Goal: Task Accomplishment & Management: Complete application form

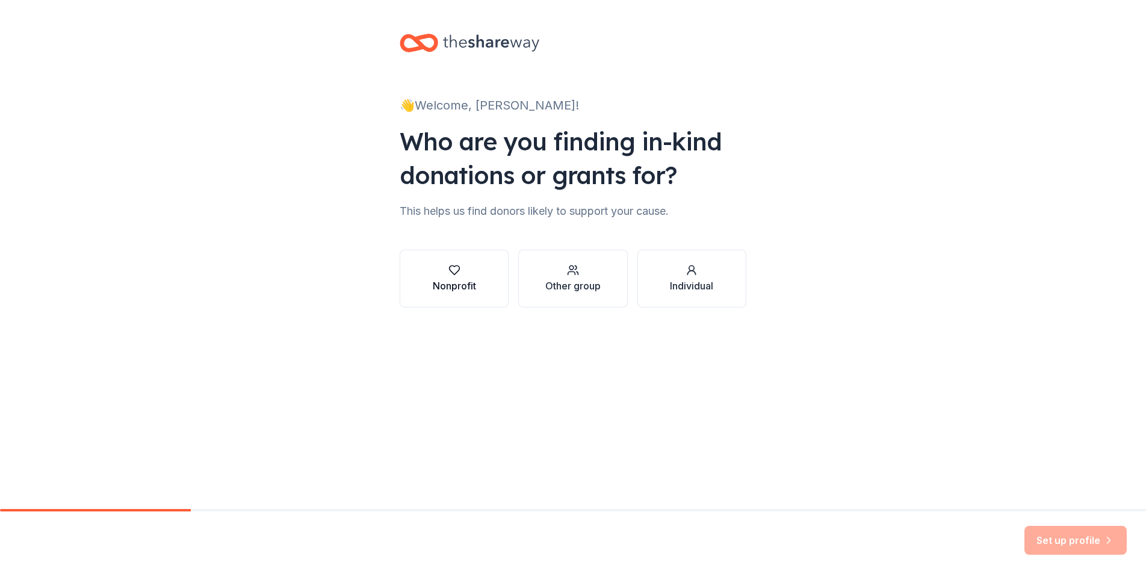
drag, startPoint x: 472, startPoint y: 265, endPoint x: 451, endPoint y: 271, distance: 22.5
click at [451, 271] on icon "button" at bounding box center [454, 270] width 10 height 9
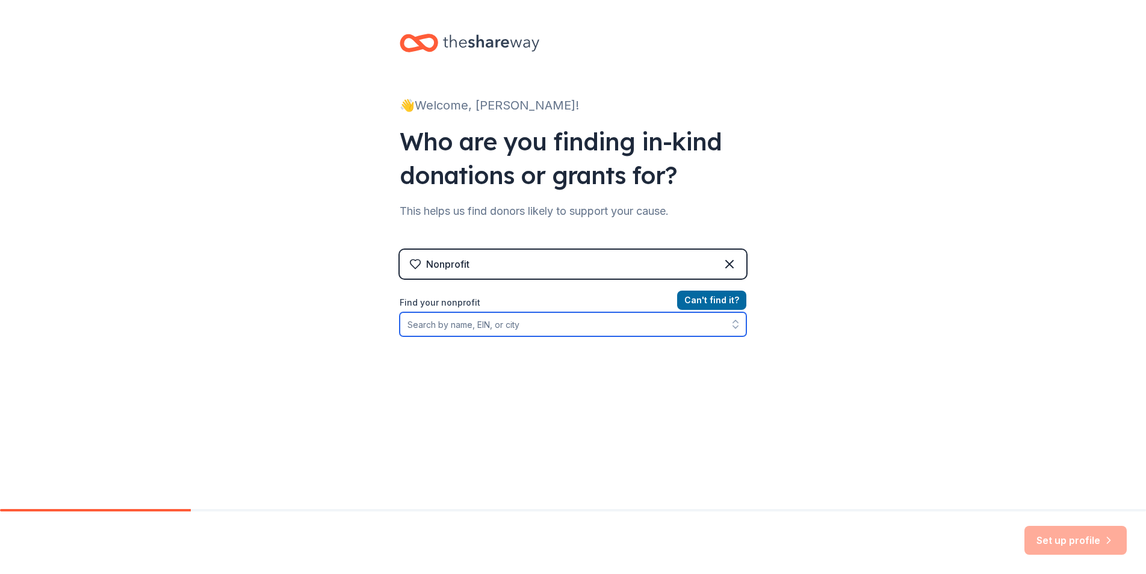
click at [567, 327] on input "Find your nonprofit" at bounding box center [573, 324] width 347 height 24
type input "kelly j mixon"
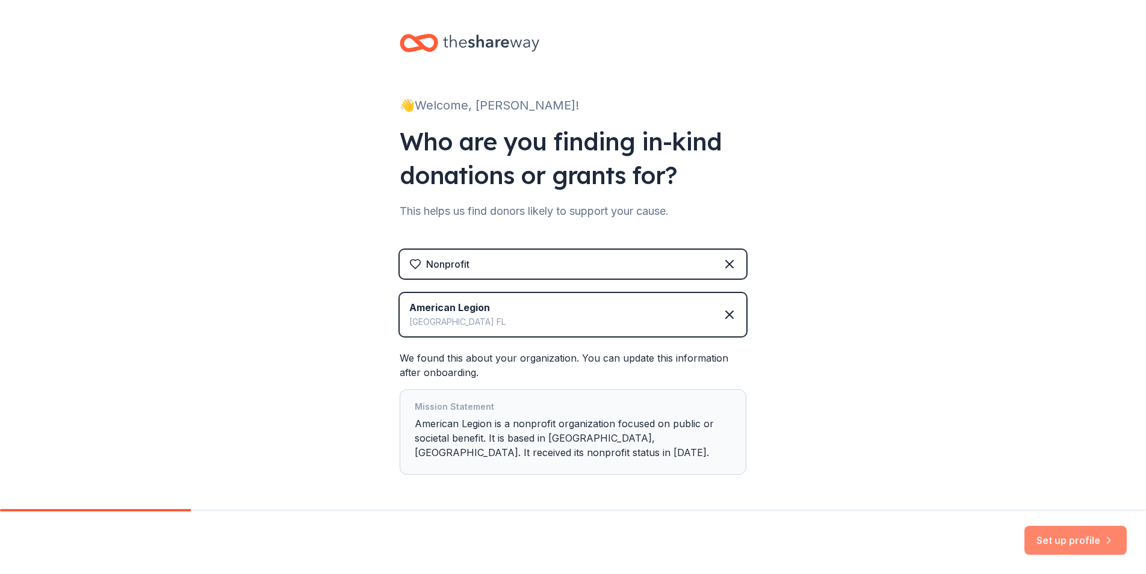
click at [1037, 542] on button "Set up profile" at bounding box center [1075, 540] width 102 height 29
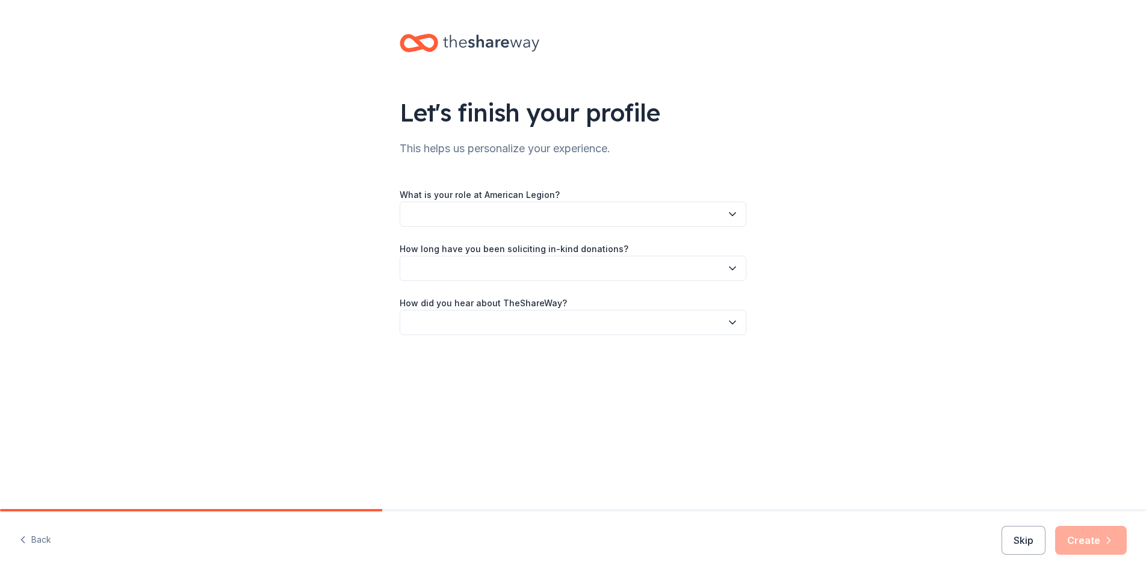
click at [561, 205] on button "button" at bounding box center [573, 214] width 347 height 25
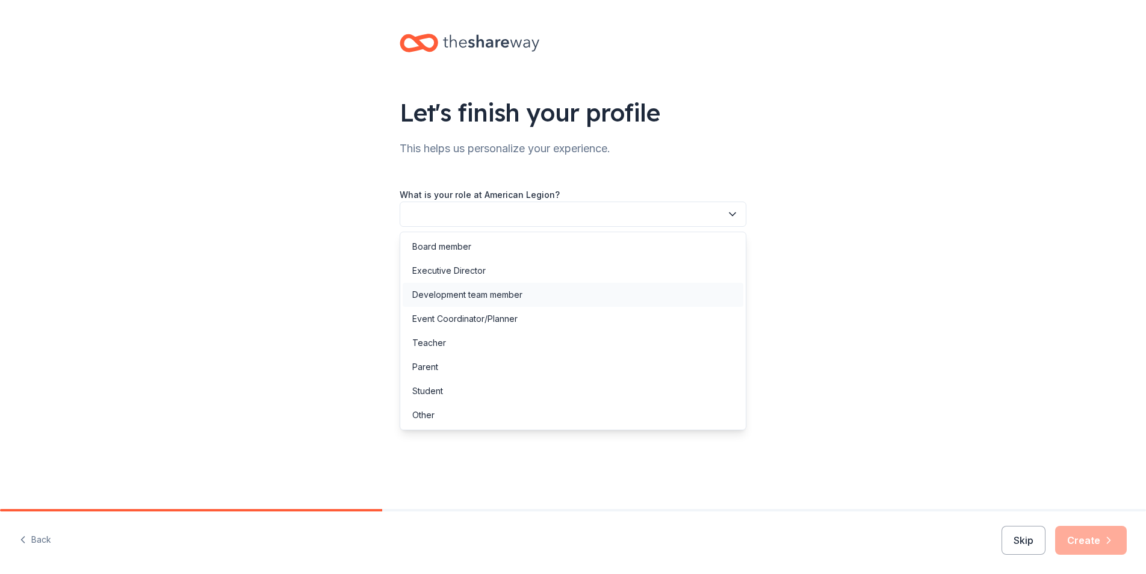
click at [498, 295] on div "Development team member" at bounding box center [467, 295] width 110 height 14
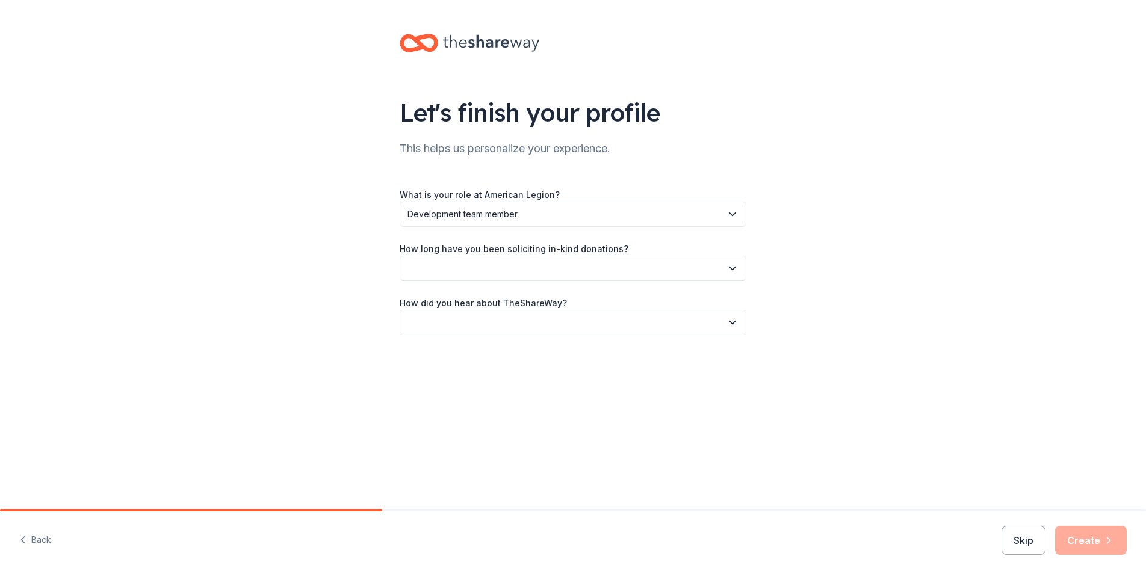
click at [513, 268] on button "button" at bounding box center [573, 268] width 347 height 25
click at [468, 323] on div "1 to 2 years" at bounding box center [573, 325] width 341 height 24
click at [513, 322] on button "button" at bounding box center [573, 322] width 347 height 25
click at [487, 352] on div "Friend or colleague" at bounding box center [451, 355] width 78 height 14
click at [1081, 545] on button "Create" at bounding box center [1091, 540] width 72 height 29
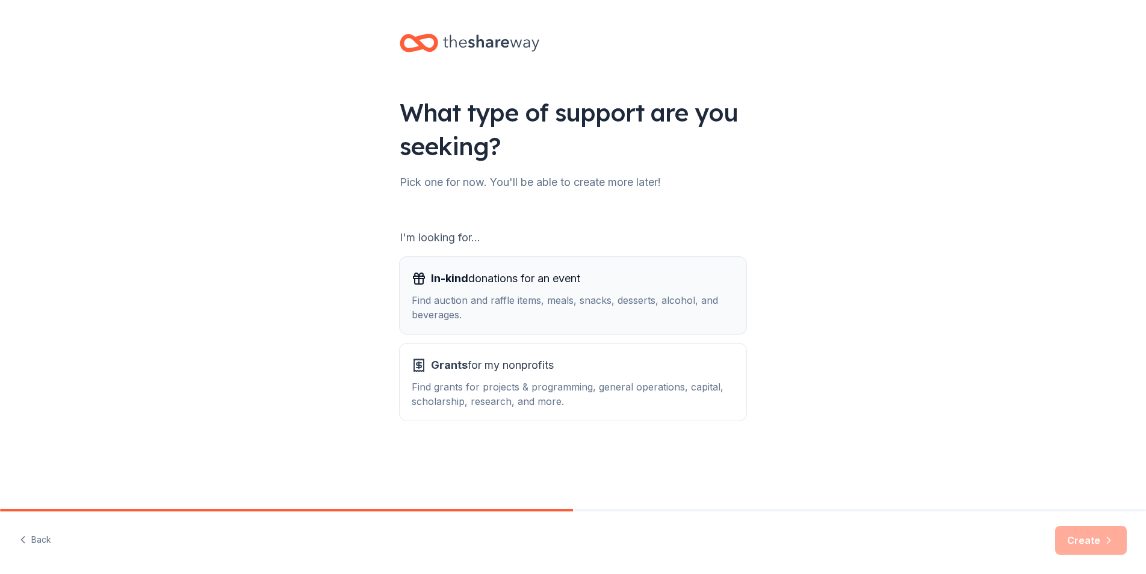
click at [517, 316] on div "Find auction and raffle items, meals, snacks, desserts, alcohol, and beverages." at bounding box center [573, 307] width 323 height 29
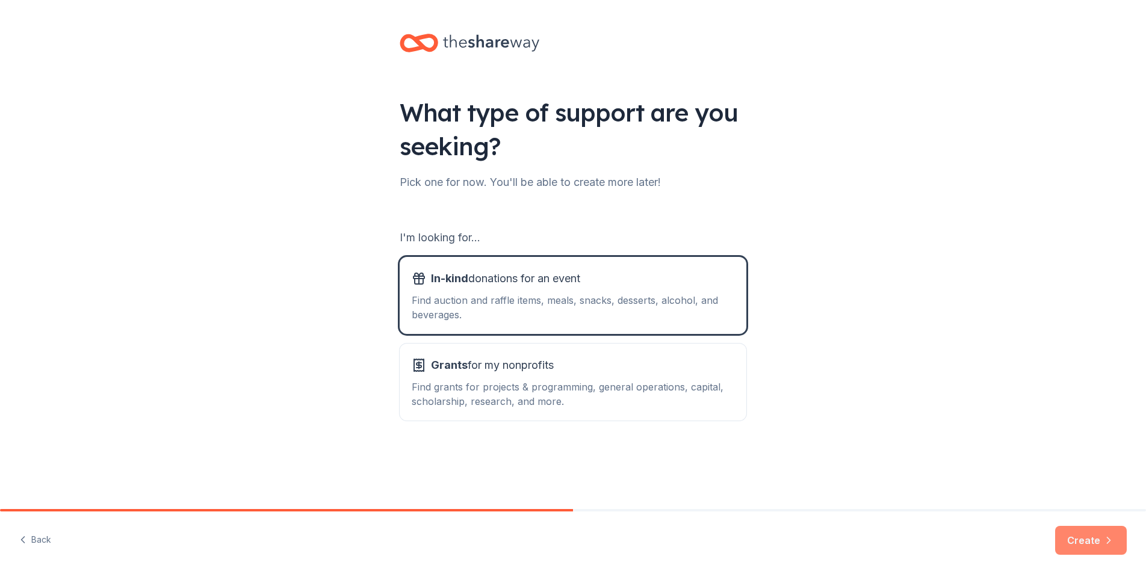
click at [1062, 534] on button "Create" at bounding box center [1091, 540] width 72 height 29
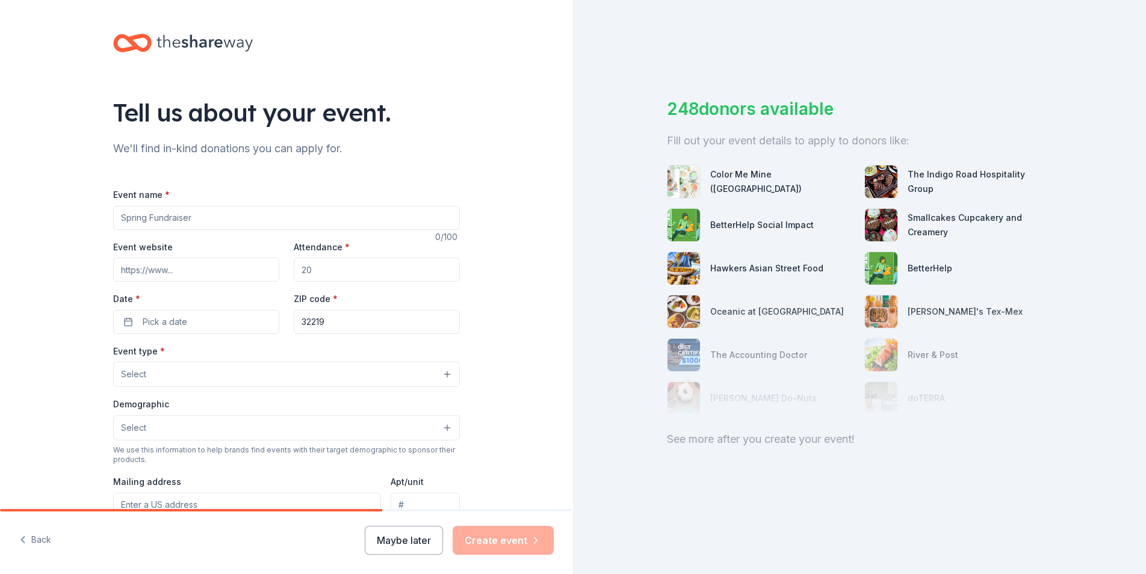
click at [261, 226] on input "Event name *" at bounding box center [286, 218] width 347 height 24
drag, startPoint x: 214, startPoint y: 214, endPoint x: 70, endPoint y: 203, distance: 144.3
click at [70, 203] on div "Tell us about your event. We'll find in-kind donations you can apply for. Event…" at bounding box center [286, 400] width 573 height 801
click at [443, 373] on button "Select" at bounding box center [286, 374] width 347 height 25
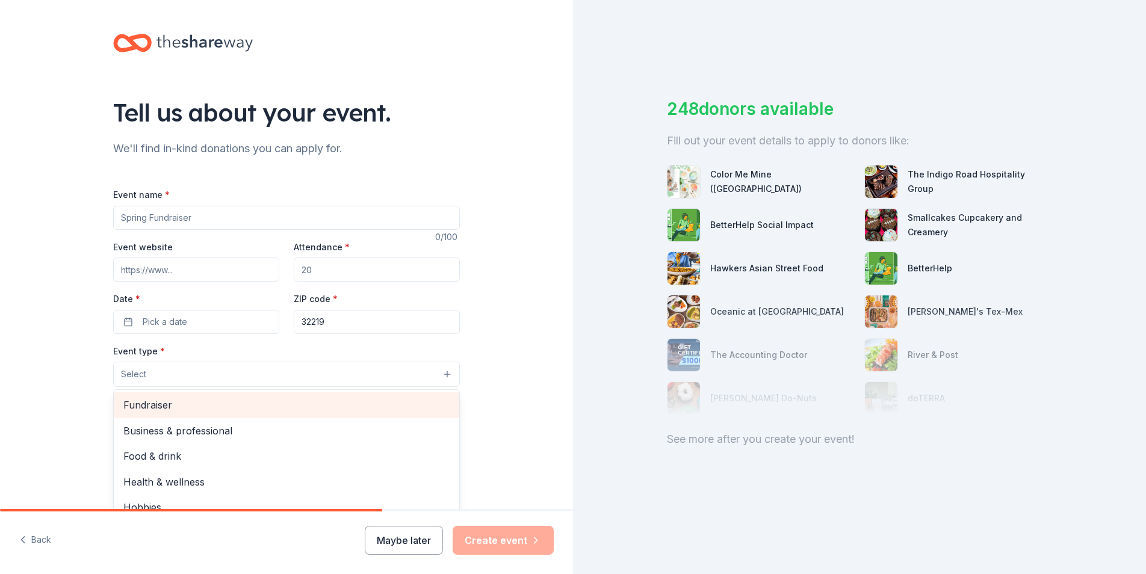
click at [280, 412] on span "Fundraiser" at bounding box center [286, 405] width 326 height 16
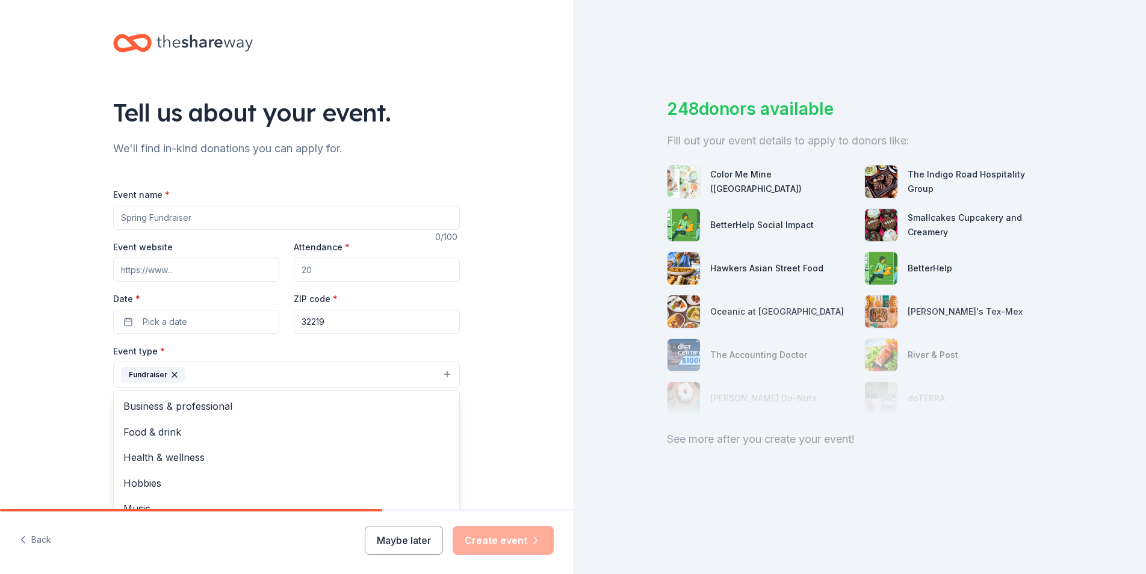
click at [494, 368] on div "Tell us about your event. We'll find in-kind donations you can apply for. Event…" at bounding box center [286, 401] width 573 height 802
click at [441, 427] on button "Select" at bounding box center [286, 428] width 347 height 25
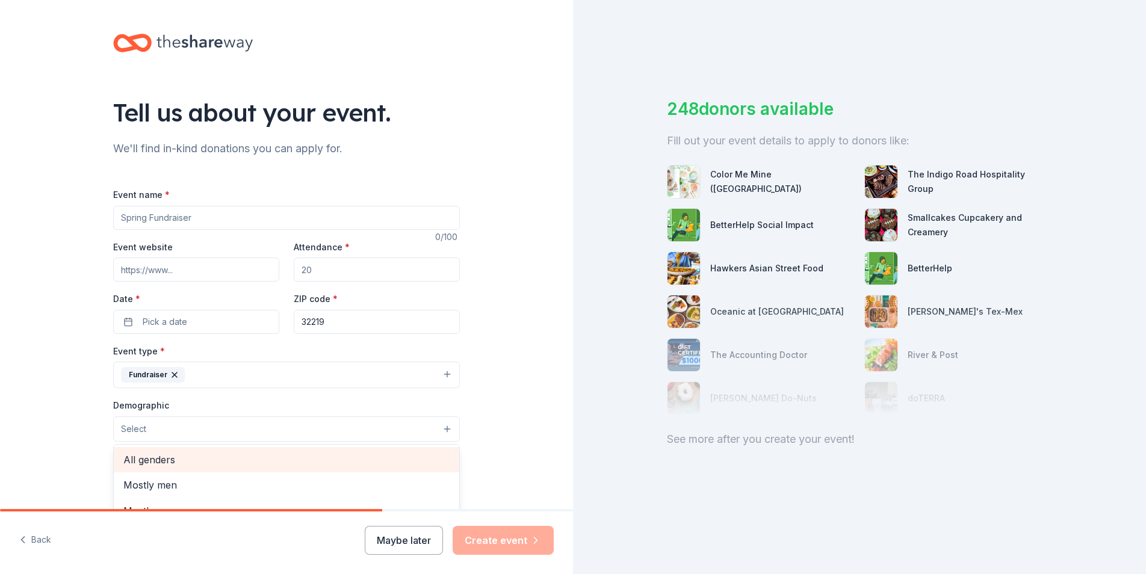
click at [302, 454] on span "All genders" at bounding box center [286, 460] width 326 height 16
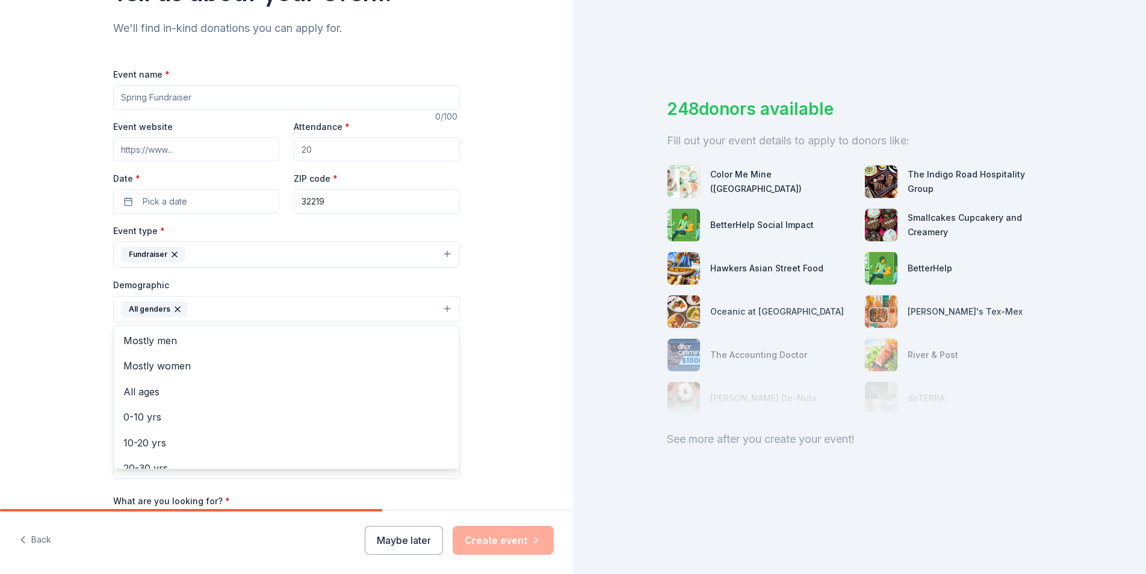
scroll to position [9, 0]
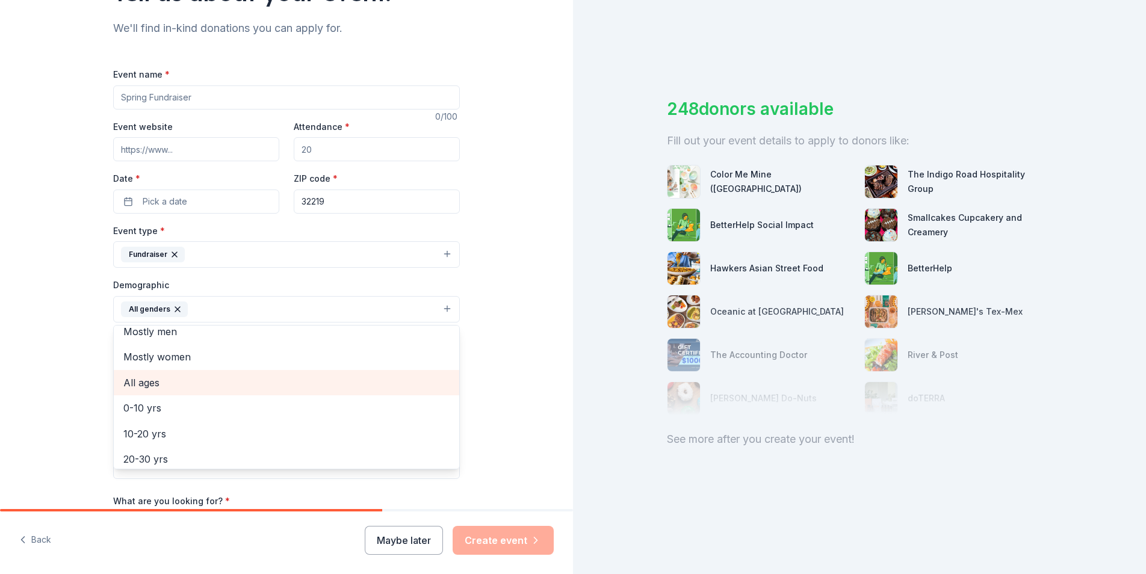
click at [402, 377] on span "All ages" at bounding box center [286, 383] width 326 height 16
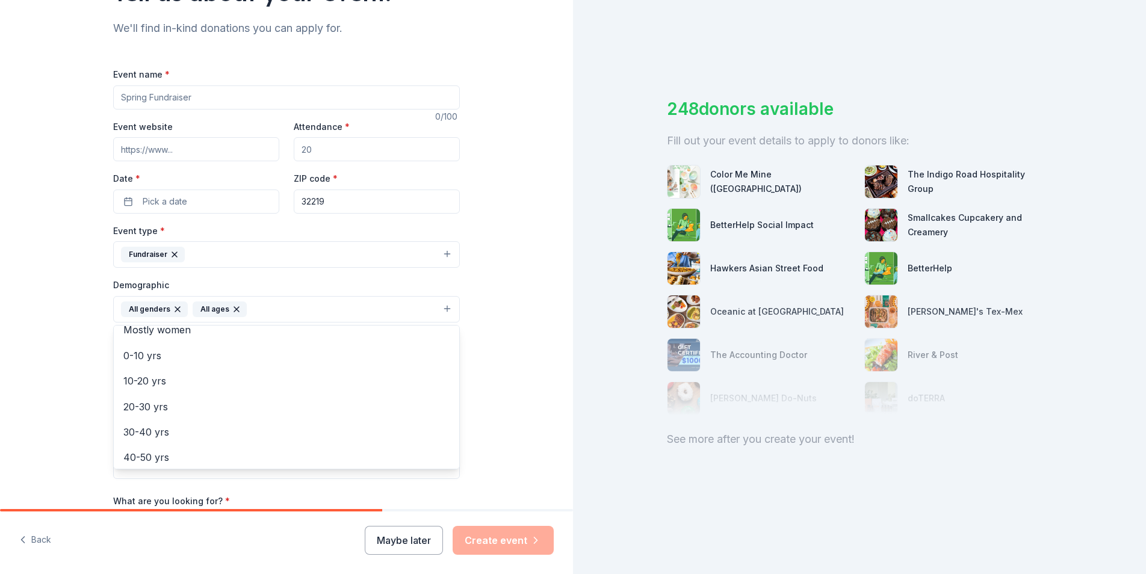
scroll to position [22, 0]
click at [489, 386] on div "Tell us about your event. We'll find in-kind donations you can apply for. Event…" at bounding box center [286, 281] width 573 height 803
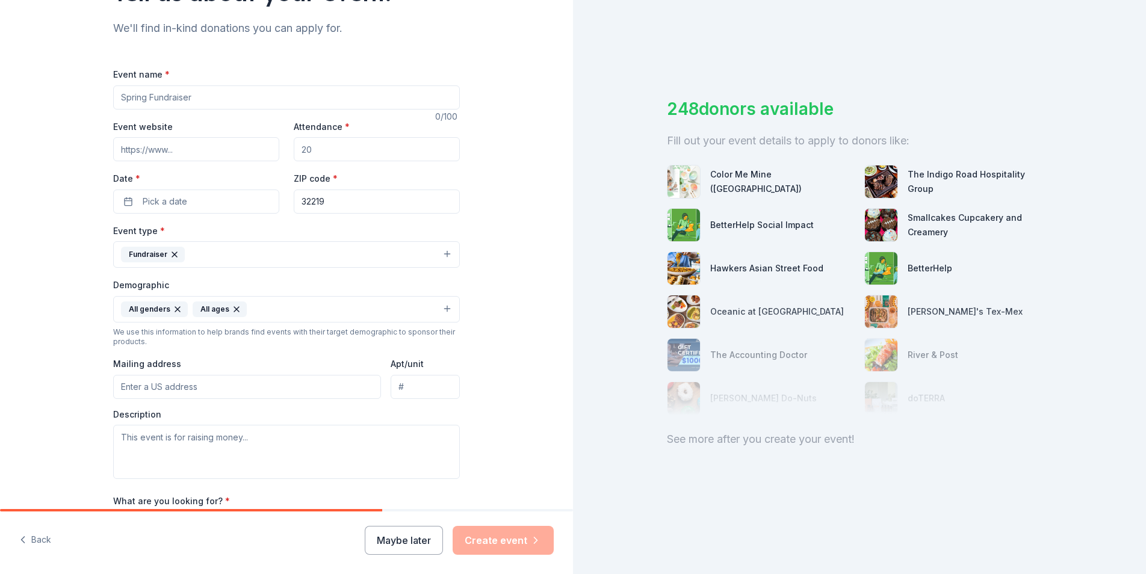
click at [318, 383] on input "Mailing address" at bounding box center [247, 387] width 268 height 24
type input "6242 Old Soutel Court, Jacksonville, FL, 32219"
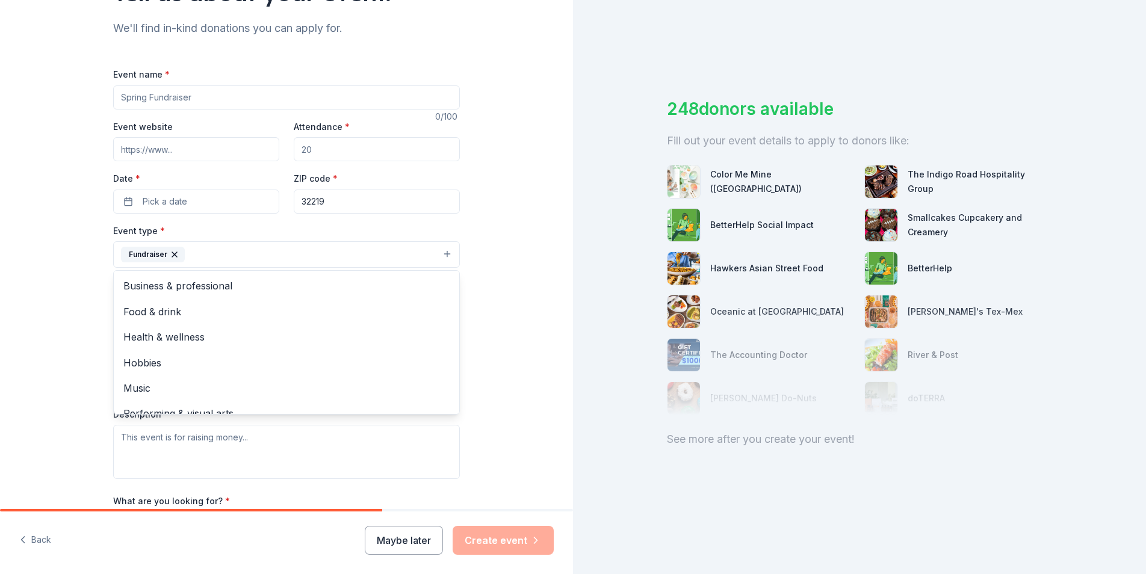
click at [444, 253] on button "Fundraiser" at bounding box center [286, 254] width 347 height 26
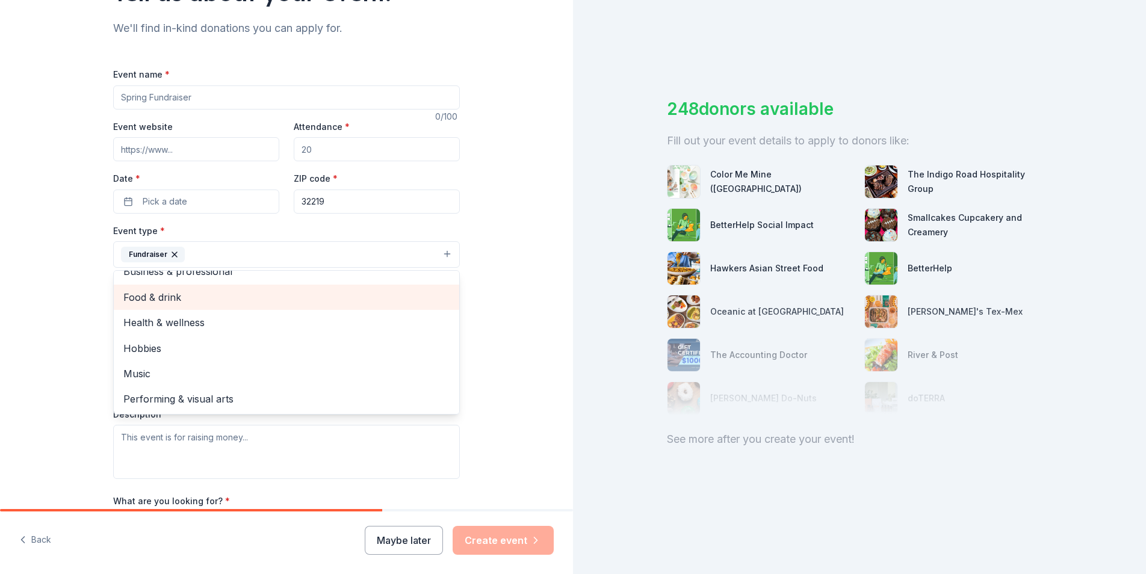
click at [329, 303] on span "Food & drink" at bounding box center [286, 297] width 326 height 16
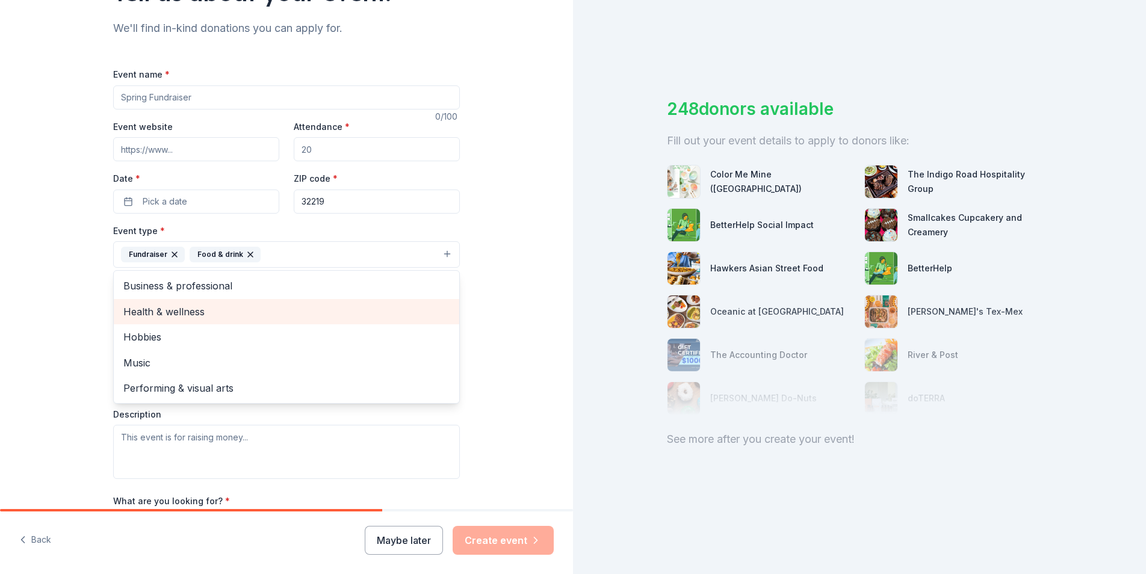
scroll to position [0, 0]
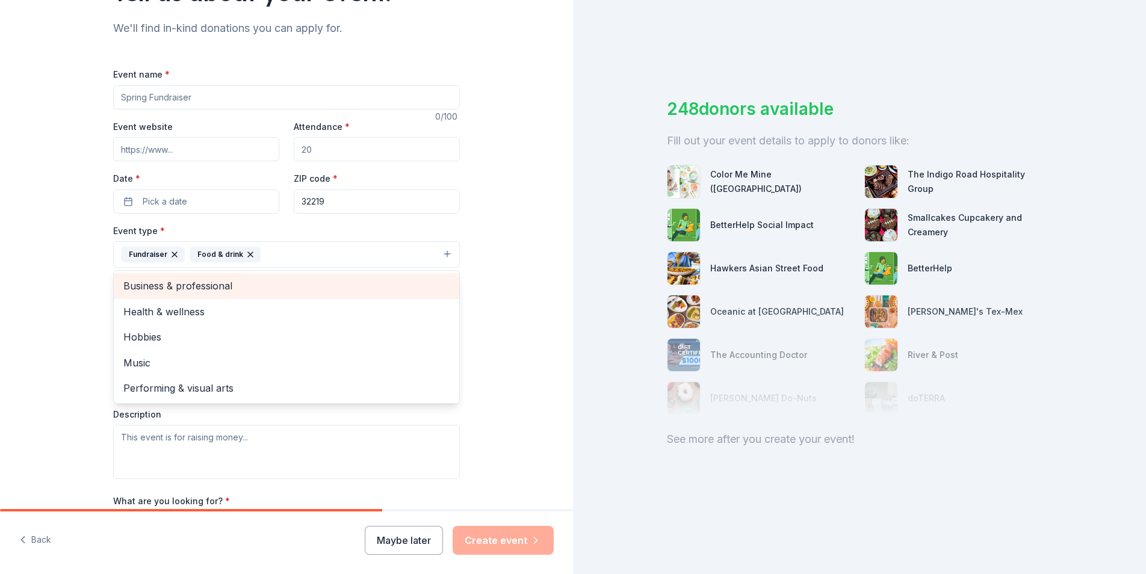
click at [276, 278] on span "Business & professional" at bounding box center [286, 286] width 326 height 16
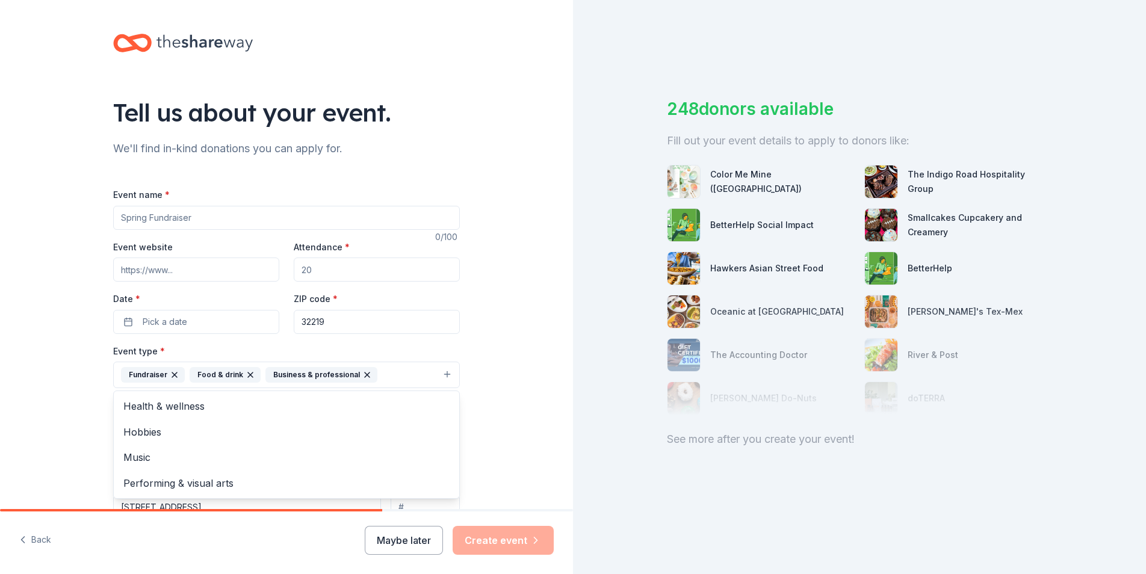
click at [222, 218] on div "Event name * 0 /100 Event website Attendance * Date * Pick a date ZIP code * 32…" at bounding box center [286, 466] width 347 height 558
click at [226, 215] on input "Event name *" at bounding box center [286, 218] width 347 height 24
click at [444, 267] on input "Attendance *" at bounding box center [377, 270] width 166 height 24
drag, startPoint x: 386, startPoint y: 269, endPoint x: 248, endPoint y: 262, distance: 138.0
click at [248, 262] on div "Event website Attendance * Date * Pick a date ZIP code * 32219" at bounding box center [286, 287] width 347 height 94
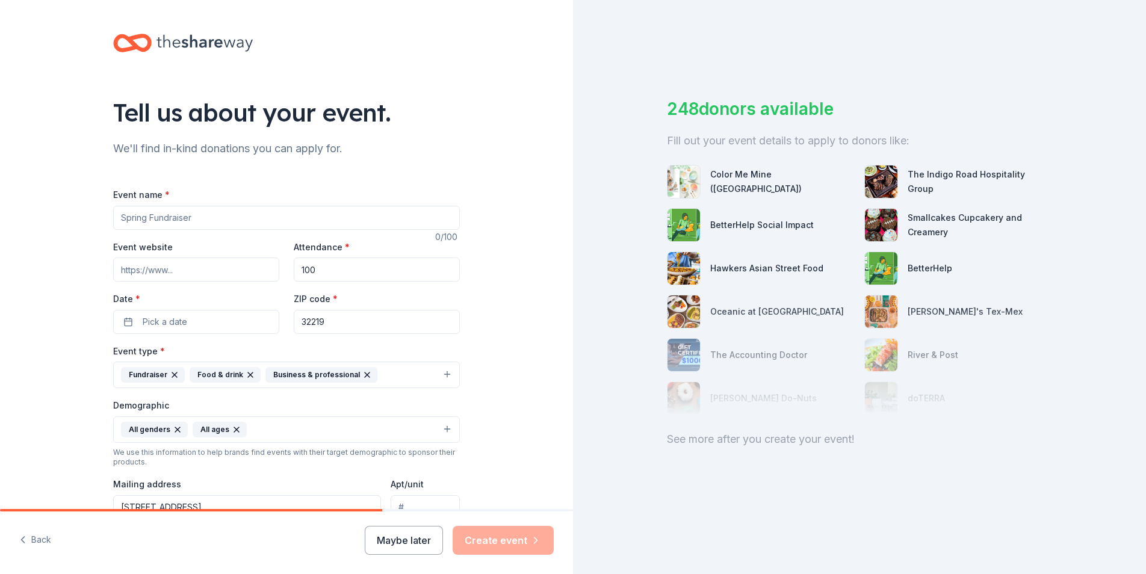
type input "100"
click at [222, 262] on input "Event website" at bounding box center [196, 270] width 166 height 24
click at [222, 215] on input "Event name *" at bounding box center [286, 218] width 347 height 24
type input "V"
type input "Thanksgiving Fundraiser"
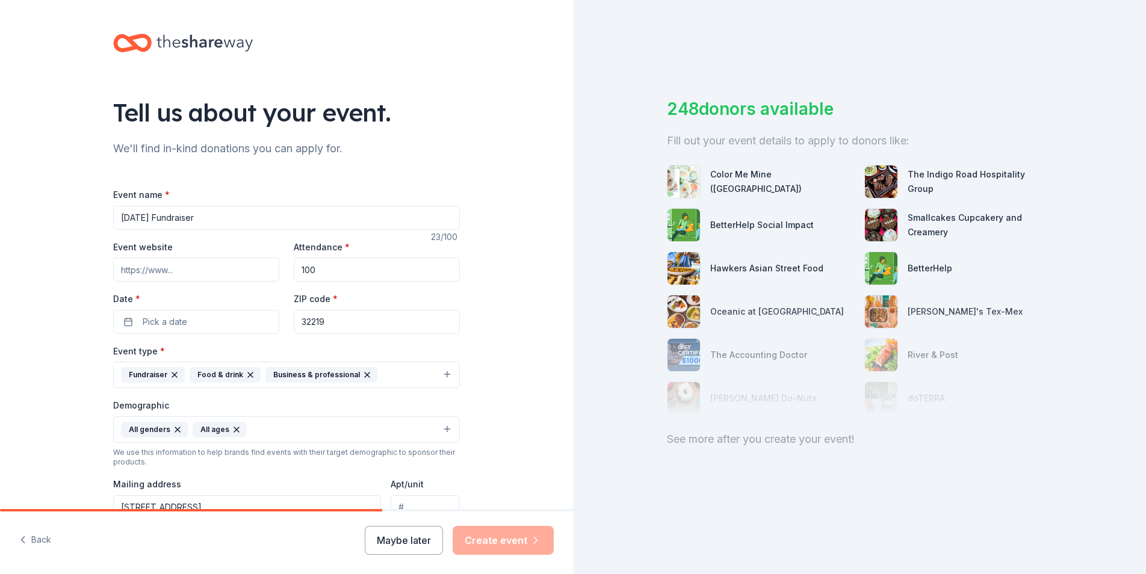
click at [210, 272] on input "Event website" at bounding box center [196, 270] width 166 height 24
type input "F"
click at [190, 321] on button "Pick a date" at bounding box center [196, 322] width 166 height 24
drag, startPoint x: 215, startPoint y: 215, endPoint x: -5, endPoint y: 186, distance: 222.2
click at [0, 186] on html "Tell us about your event. We'll find in-kind donations you can apply for. Event…" at bounding box center [573, 287] width 1146 height 574
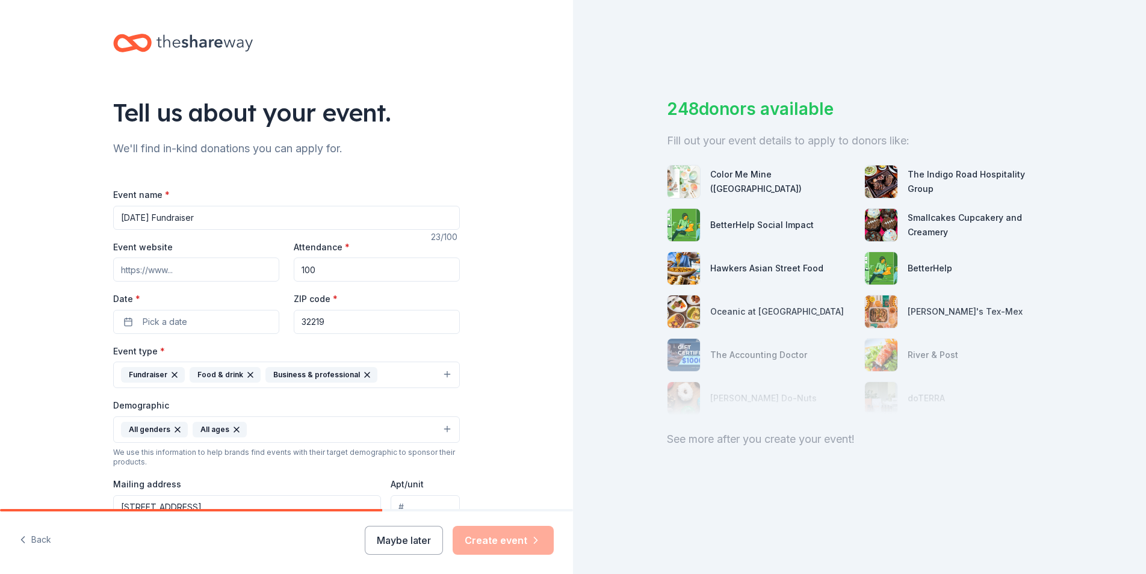
click at [173, 217] on input "Thanksgiving Fundraiser" at bounding box center [286, 218] width 347 height 24
drag, startPoint x: 173, startPoint y: 217, endPoint x: 49, endPoint y: 207, distance: 123.7
click at [49, 207] on div "Tell us about your event. We'll find in-kind donations you can apply for. Event…" at bounding box center [286, 401] width 573 height 803
type input "Halloween Fundraiser"
click at [161, 317] on span "Pick a date" at bounding box center [165, 322] width 45 height 14
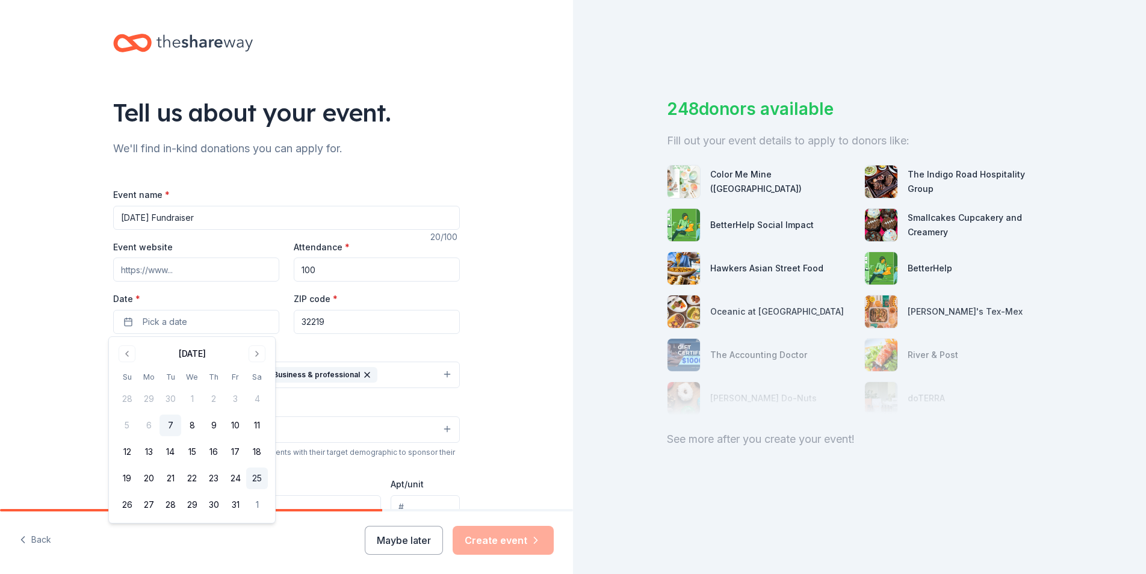
click at [258, 478] on button "25" at bounding box center [257, 479] width 22 height 22
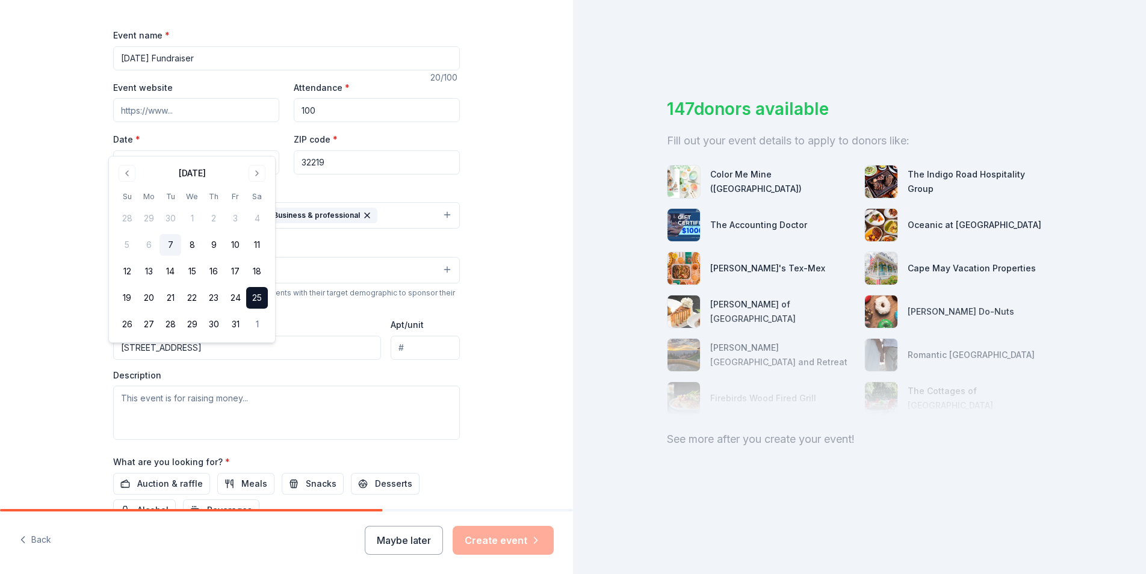
scroll to position [181, 0]
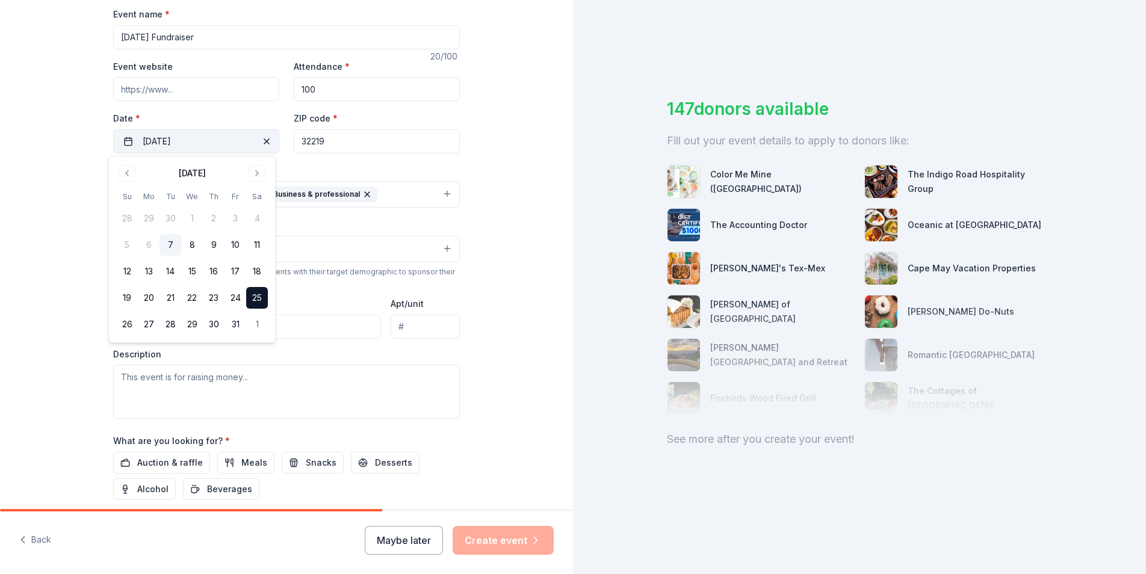
click at [259, 140] on span "button" at bounding box center [266, 141] width 14 height 14
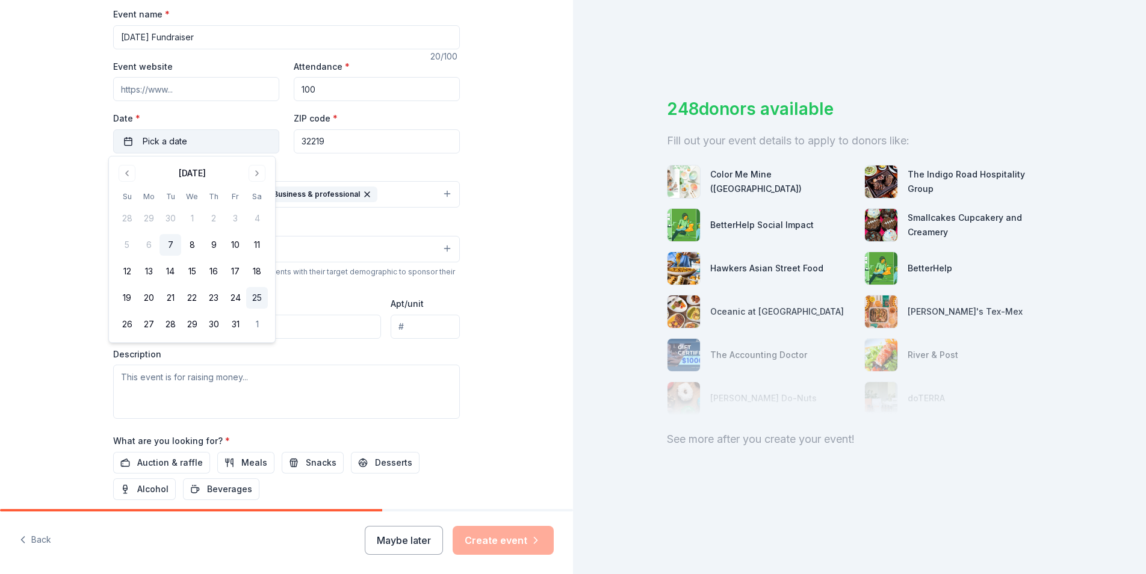
click at [253, 300] on button "25" at bounding box center [257, 298] width 22 height 22
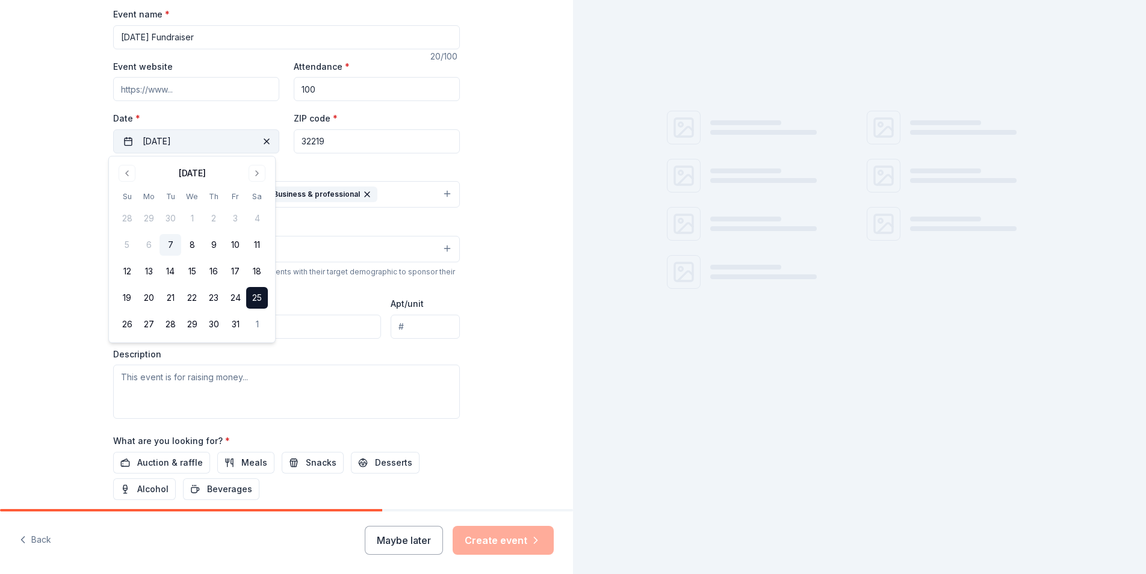
click at [479, 297] on div "Tell us about your event. We'll find in-kind donations you can apply for. Event…" at bounding box center [286, 220] width 573 height 803
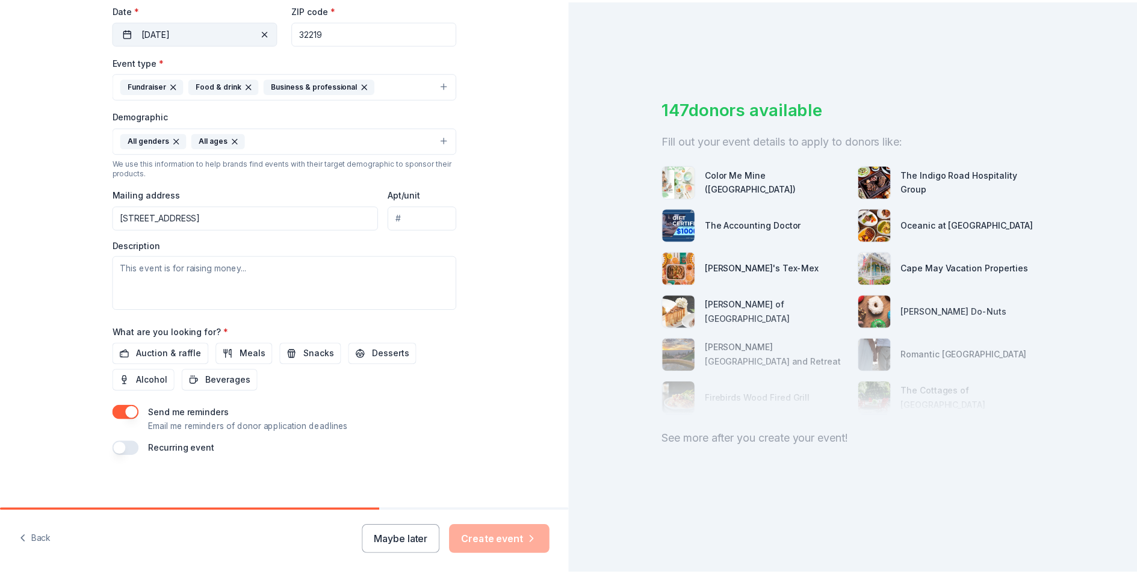
scroll to position [294, 0]
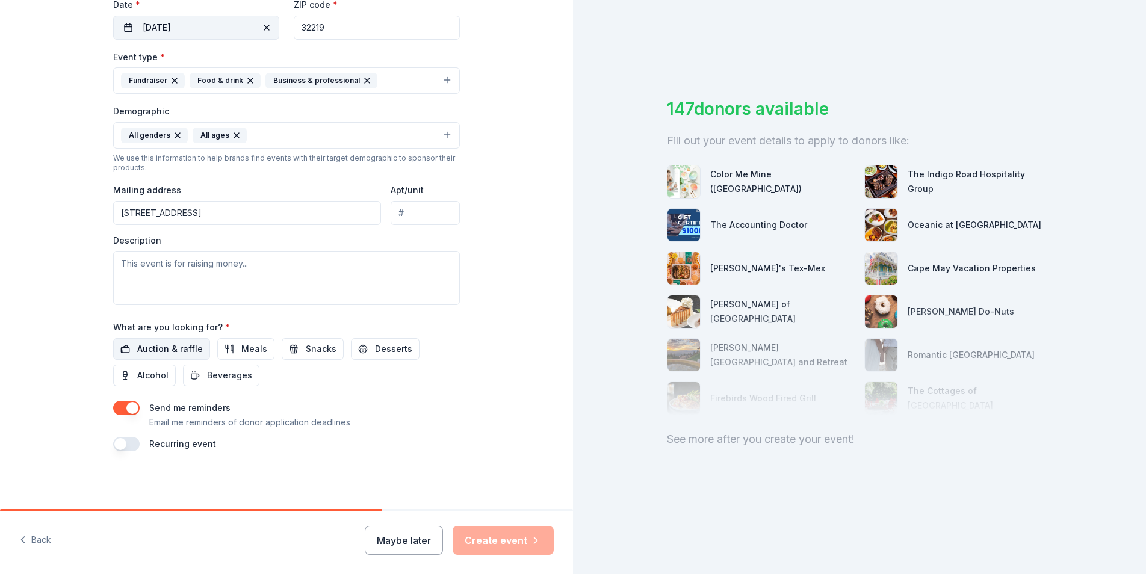
click at [178, 347] on span "Auction & raffle" at bounding box center [170, 349] width 66 height 14
click at [413, 546] on button "Maybe later" at bounding box center [404, 540] width 78 height 29
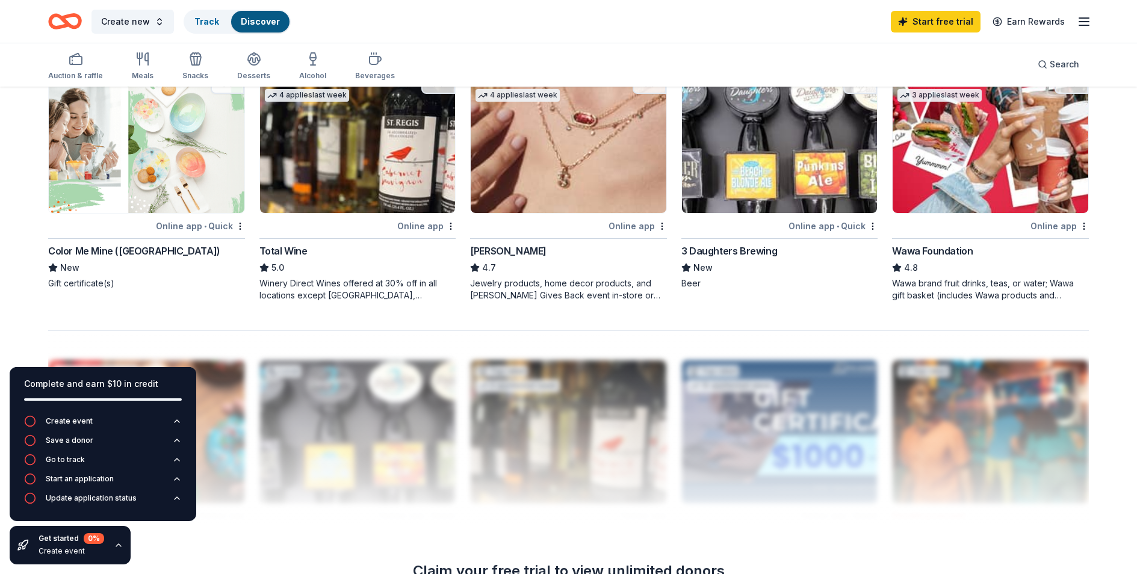
scroll to position [887, 0]
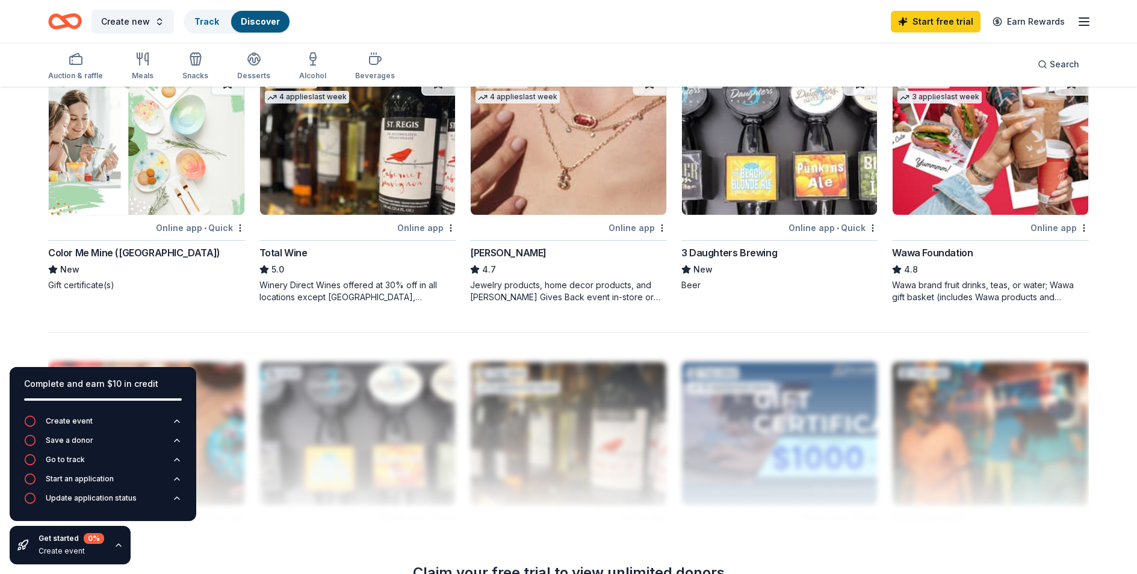
click at [1034, 226] on div "Online app" at bounding box center [1059, 227] width 58 height 15
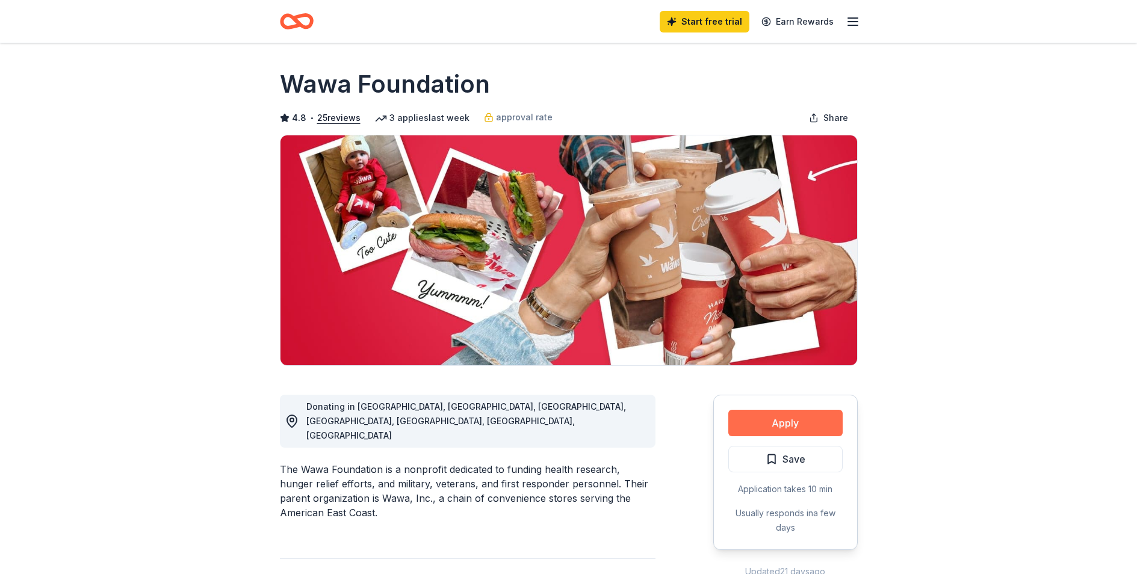
click at [793, 427] on button "Apply" at bounding box center [785, 423] width 114 height 26
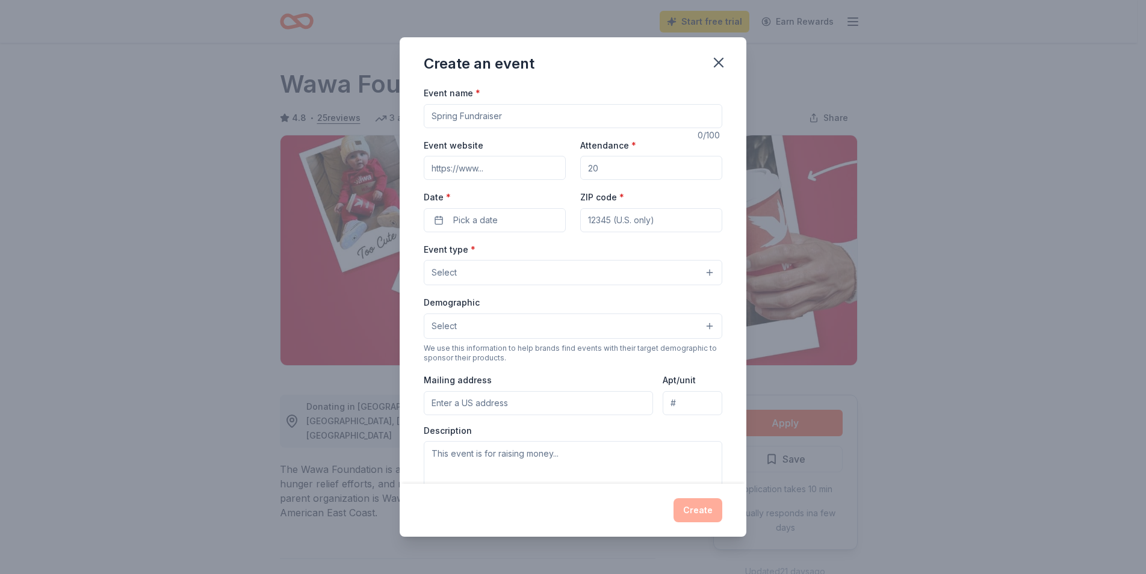
click at [545, 117] on input "Event name *" at bounding box center [573, 116] width 298 height 24
type input "w"
type input "Winter Fundraisser"
type input "American Legion on Facebook"
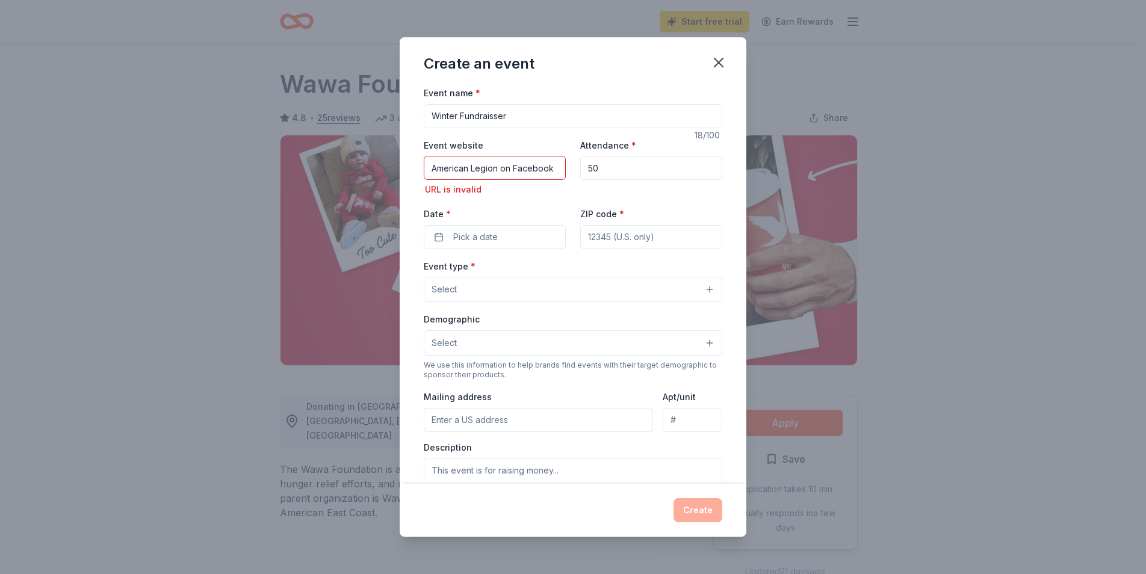
type input "50"
drag, startPoint x: 554, startPoint y: 169, endPoint x: 318, endPoint y: 151, distance: 236.0
click at [318, 151] on div "Create an event Event name * Winter Fundraisser 18 /100 Event website American …" at bounding box center [573, 287] width 1146 height 574
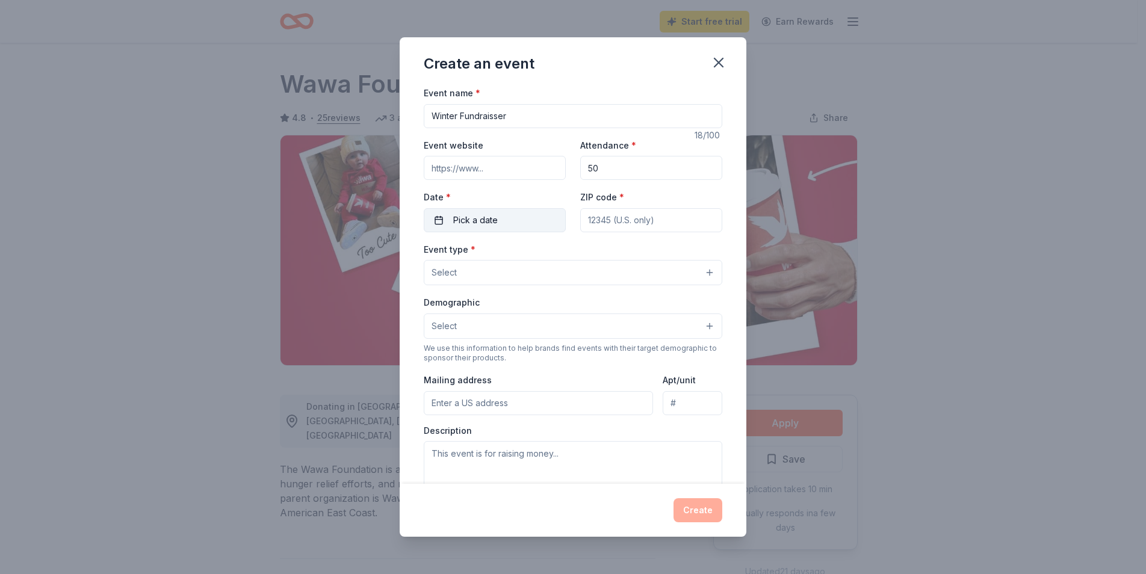
click at [463, 217] on span "Pick a date" at bounding box center [475, 220] width 45 height 14
click at [558, 376] on button "25" at bounding box center [557, 377] width 22 height 22
click at [613, 225] on input "ZIP code *" at bounding box center [651, 220] width 142 height 24
type input "32219"
click at [593, 268] on button "Select" at bounding box center [573, 272] width 298 height 25
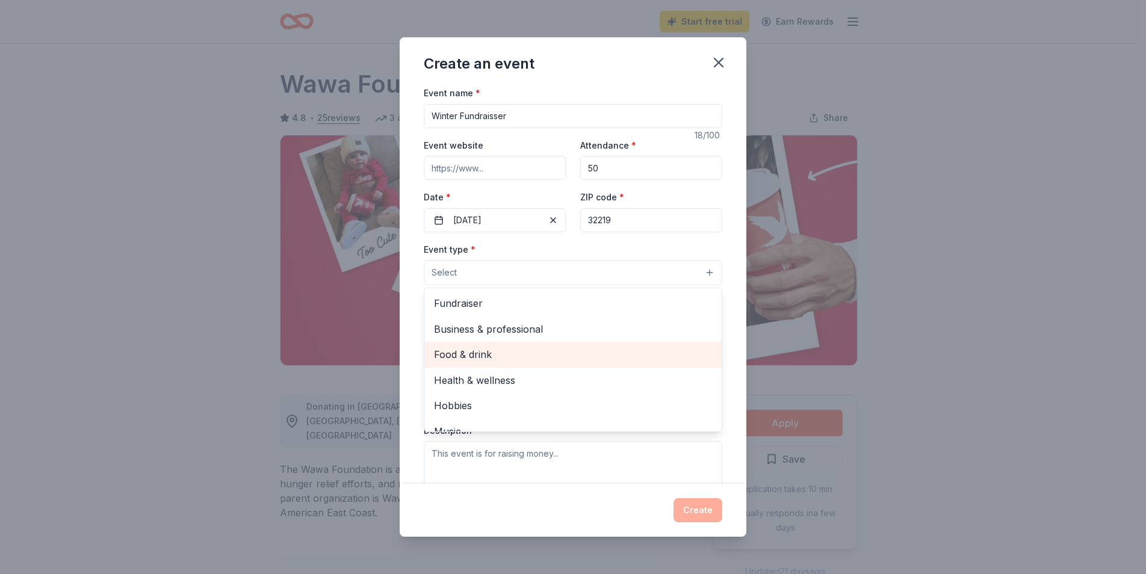
click at [546, 349] on span "Food & drink" at bounding box center [573, 355] width 278 height 16
click at [546, 349] on span "Health & wellness" at bounding box center [573, 356] width 278 height 16
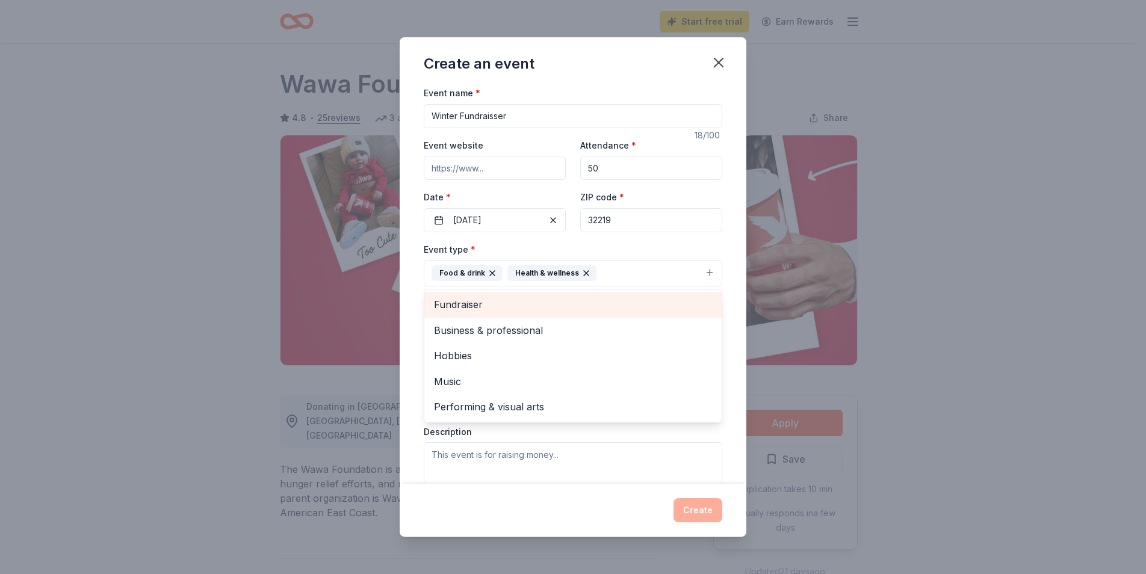
click at [614, 294] on div "Fundraiser" at bounding box center [572, 304] width 297 height 25
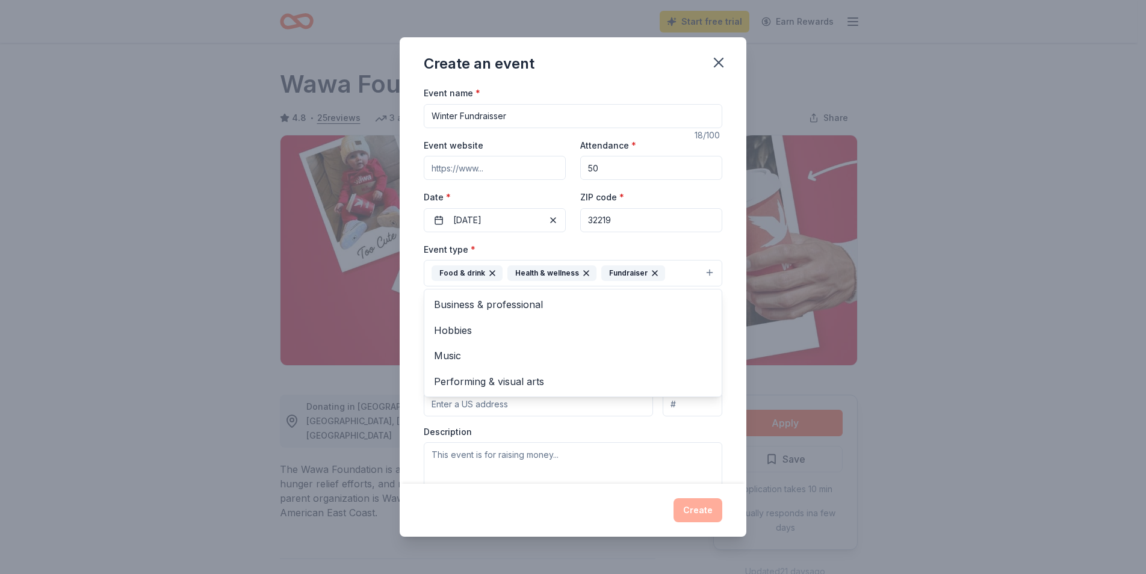
click at [619, 489] on div "Create an event Event name * Winter Fundraisser 18 /100 Event website Attendanc…" at bounding box center [573, 286] width 347 height 499
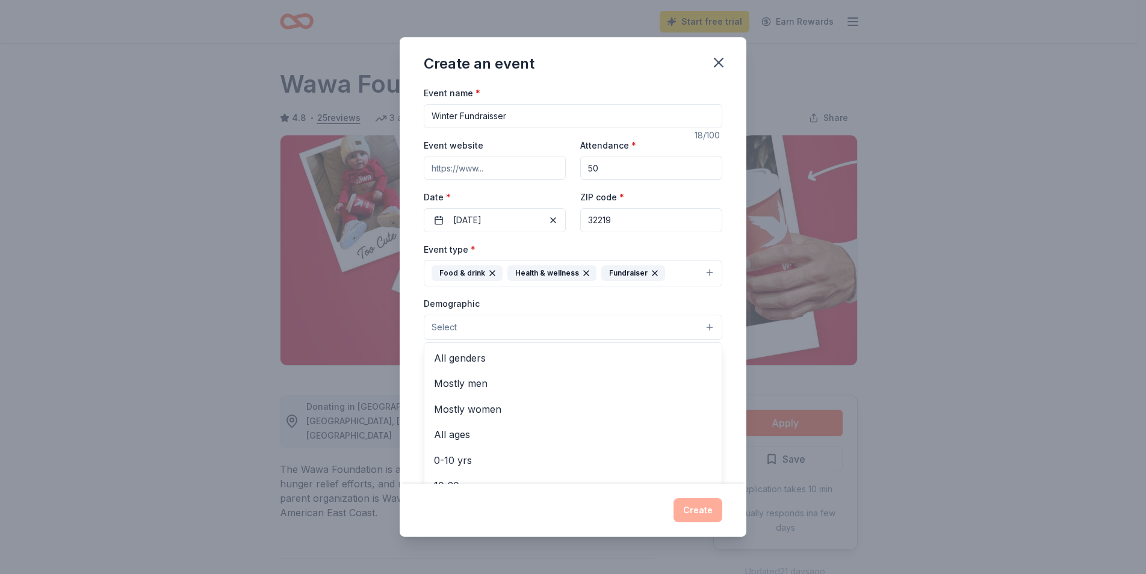
click at [607, 330] on button "Select" at bounding box center [573, 327] width 298 height 25
click at [588, 350] on div "All genders" at bounding box center [572, 357] width 297 height 25
drag, startPoint x: 718, startPoint y: 382, endPoint x: 685, endPoint y: 412, distance: 44.3
click at [685, 412] on div "Event name * Winter Fundraisser 18 /100 Event website Attendance * 50 Date * 10…" at bounding box center [573, 284] width 347 height 398
click at [631, 407] on input "Mailing address" at bounding box center [538, 406] width 229 height 24
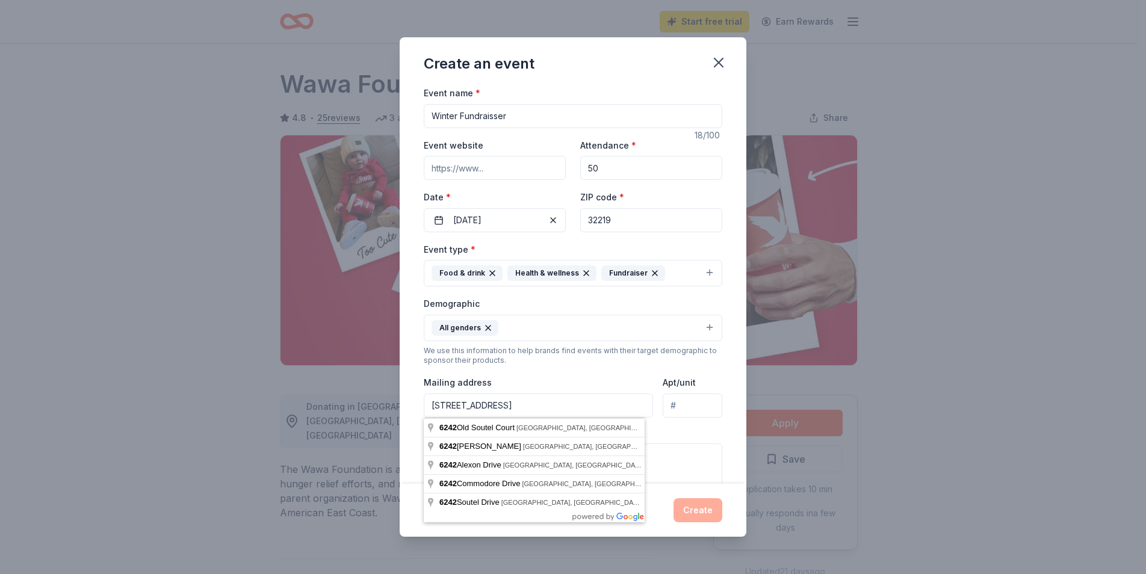
type input "6242 Old Soutel Court, Jacksonville, FL, 32219"
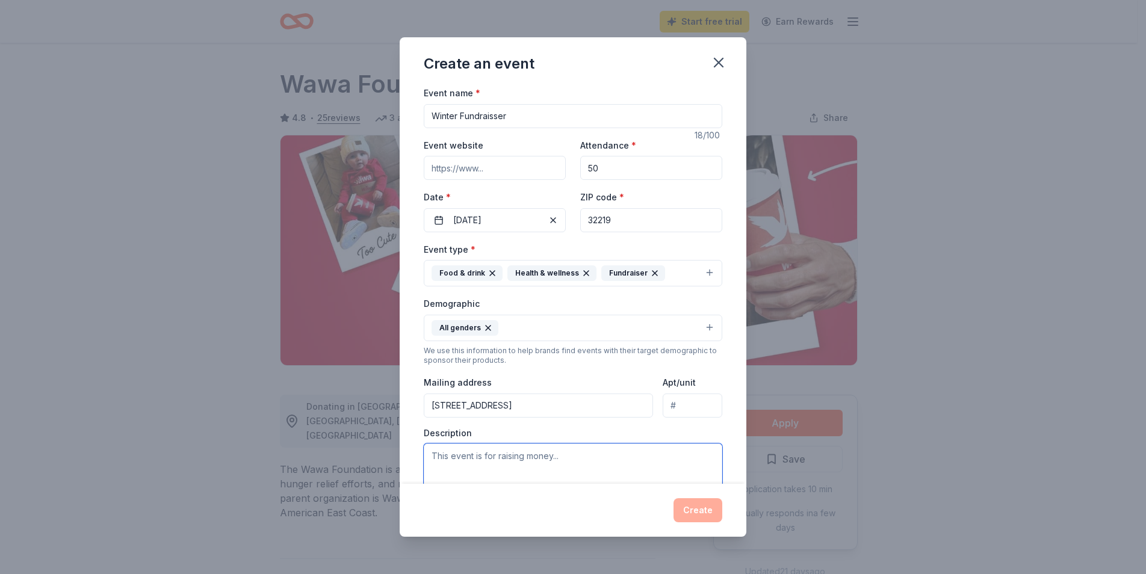
click at [554, 456] on textarea at bounding box center [573, 471] width 298 height 54
click at [474, 466] on textarea "We are hosting a Trunk n Treat with our American Legion Jeepers group" at bounding box center [573, 471] width 298 height 54
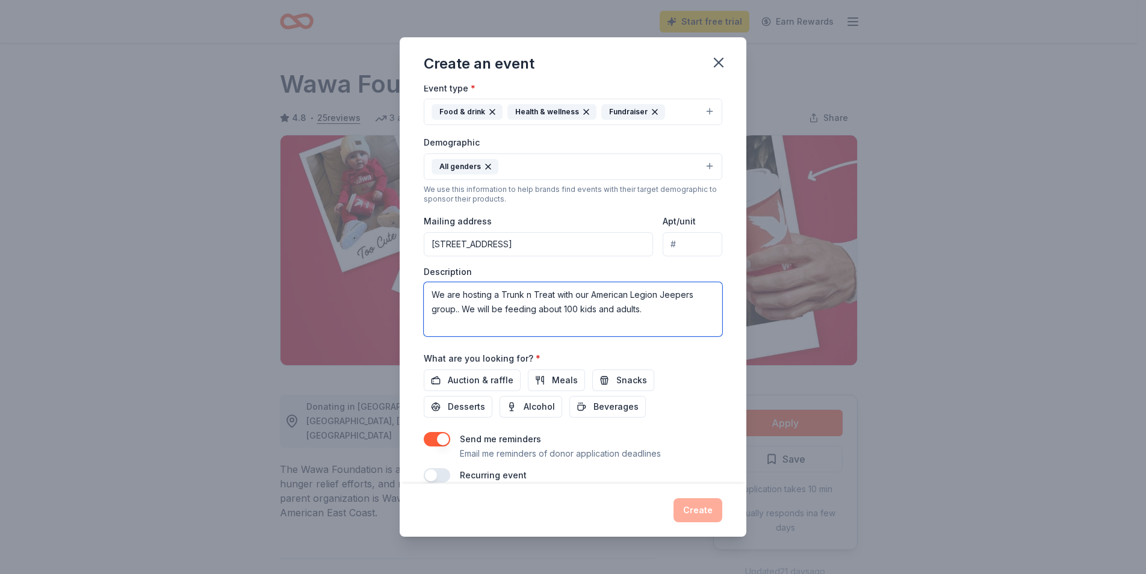
scroll to position [179, 0]
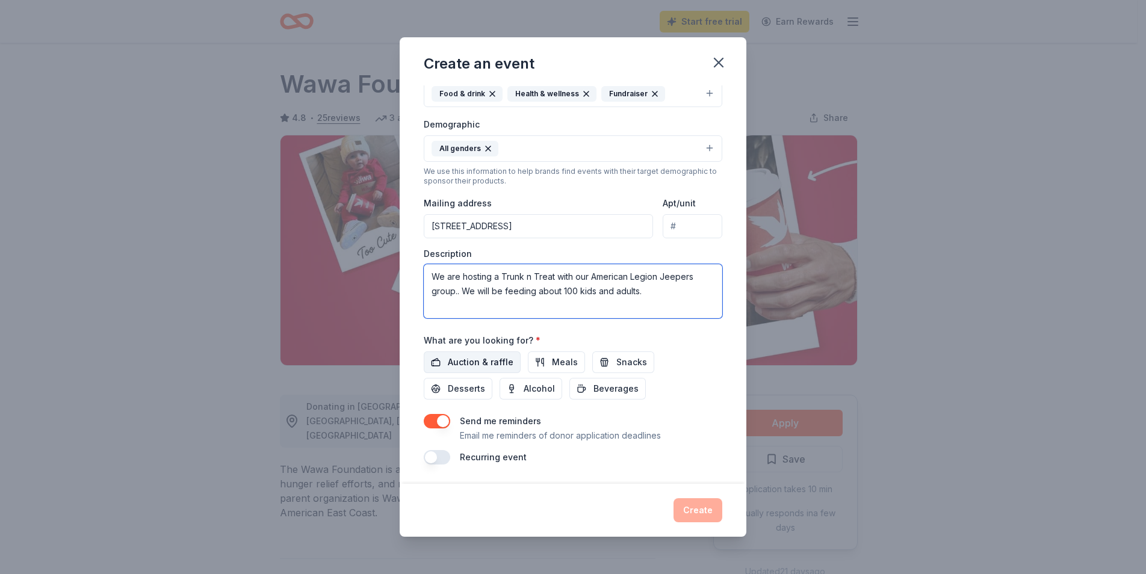
type textarea "We are hosting a Trunk n Treat with our American Legion Jeepers group.. We will…"
click at [500, 363] on span "Auction & raffle" at bounding box center [481, 362] width 66 height 14
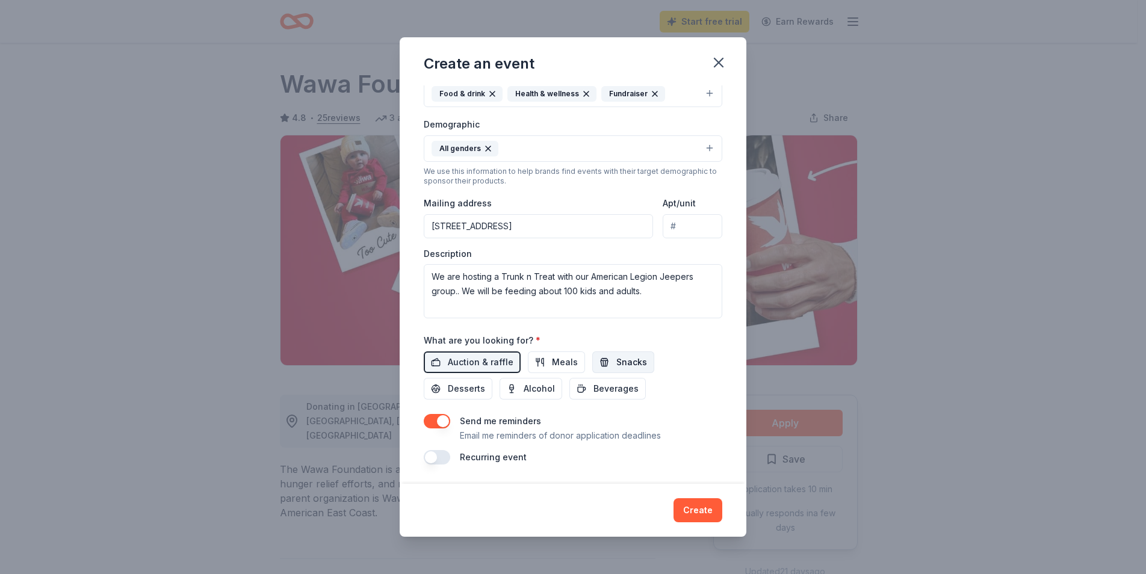
click at [602, 360] on button "Snacks" at bounding box center [623, 362] width 62 height 22
click at [562, 362] on span "Meals" at bounding box center [565, 362] width 26 height 14
click at [607, 392] on span "Beverages" at bounding box center [615, 389] width 45 height 14
click at [462, 385] on span "Desserts" at bounding box center [466, 389] width 37 height 14
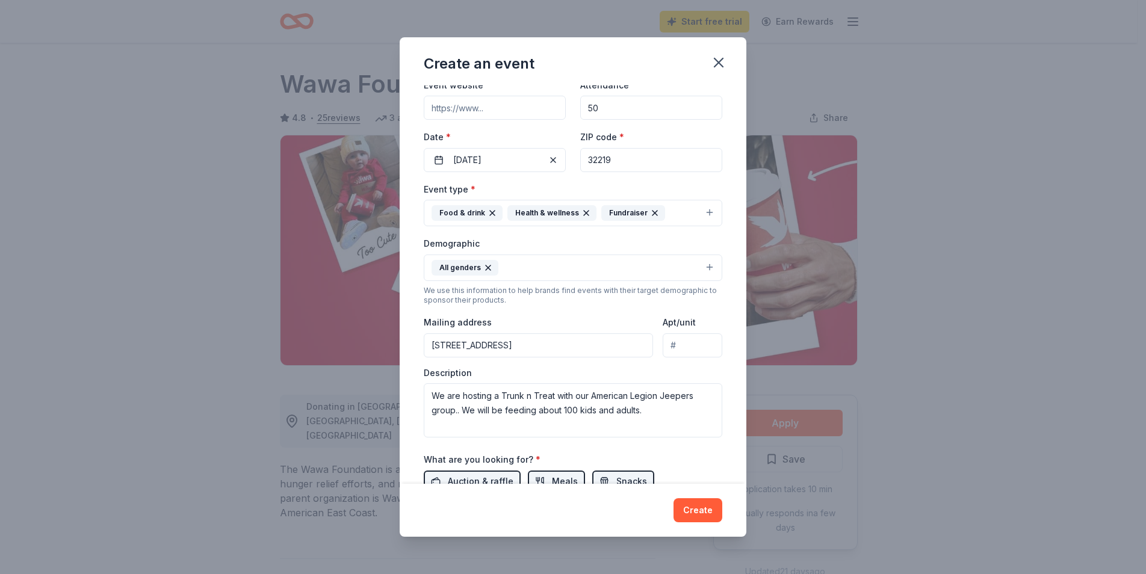
scroll to position [0, 0]
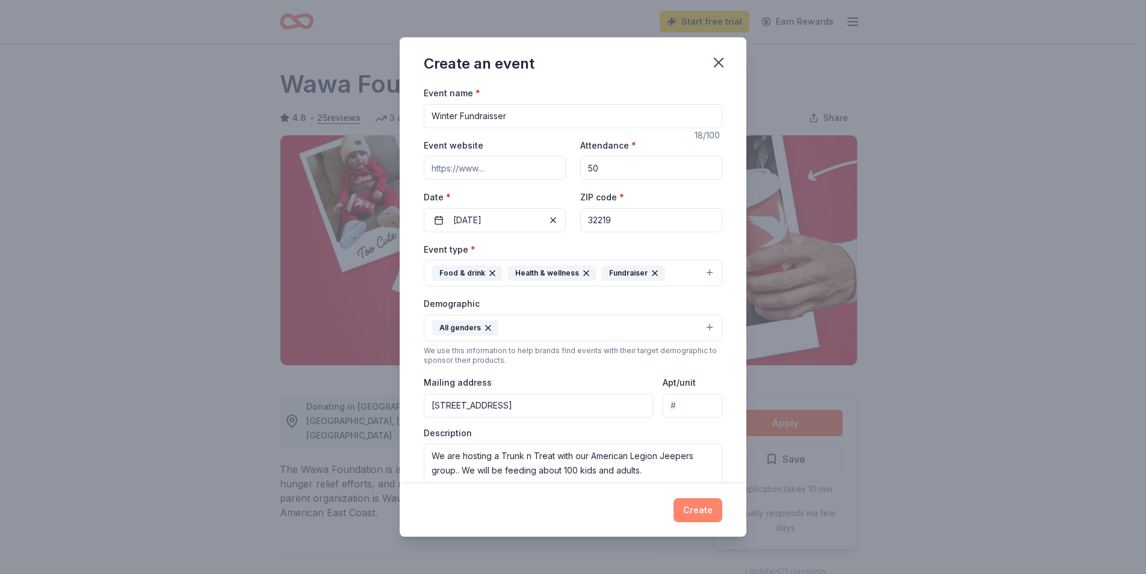
click at [682, 508] on button "Create" at bounding box center [697, 510] width 49 height 24
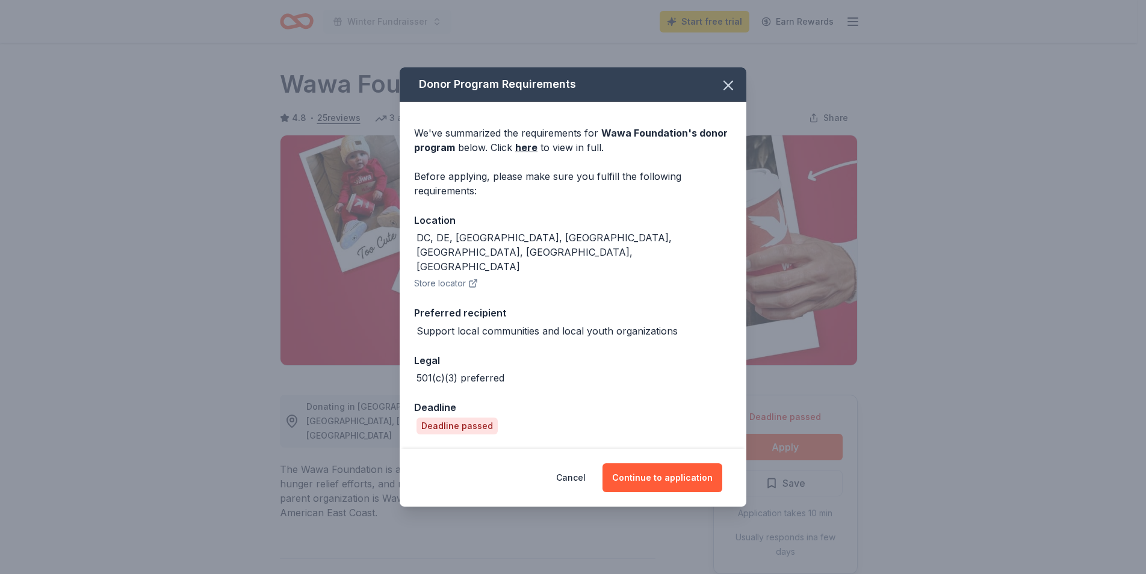
click at [446, 418] on div "Deadline passed" at bounding box center [456, 426] width 81 height 17
click at [527, 155] on link "here" at bounding box center [526, 147] width 22 height 14
click at [634, 463] on button "Continue to application" at bounding box center [662, 477] width 120 height 29
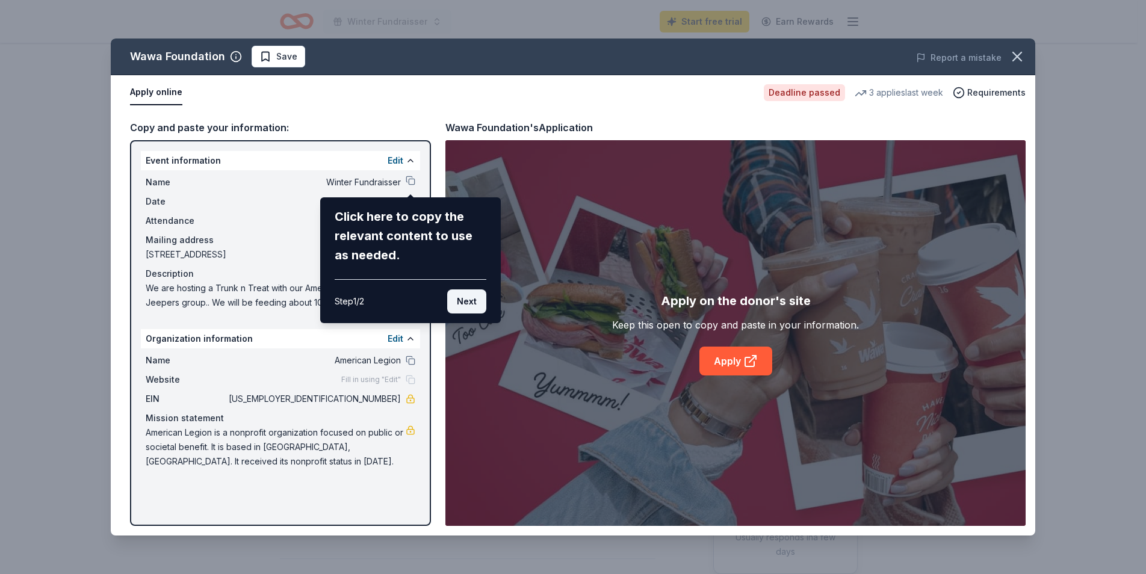
click at [463, 303] on button "Next" at bounding box center [466, 301] width 39 height 24
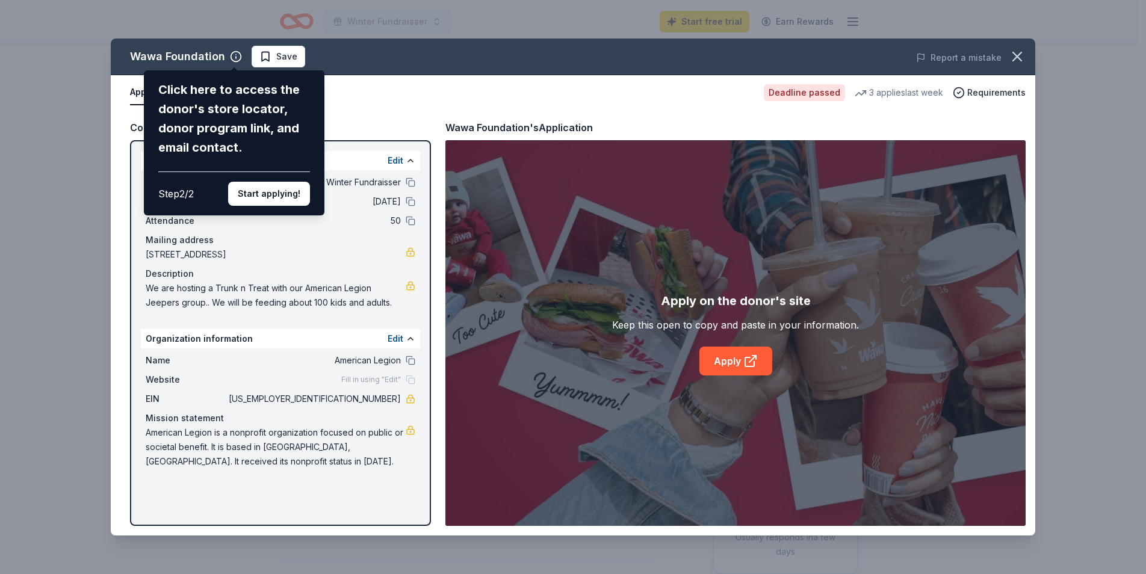
click at [261, 54] on div "Wawa Foundation Click here to access the donor's store locator, donor program l…" at bounding box center [573, 287] width 924 height 497
click at [250, 197] on button "Start applying!" at bounding box center [269, 194] width 82 height 24
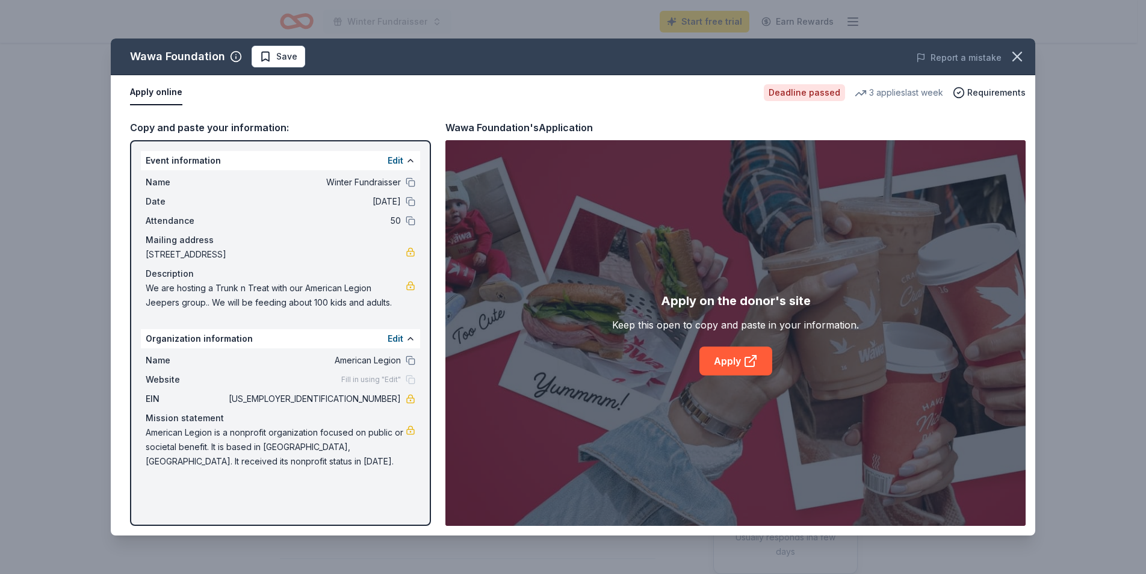
click at [265, 55] on div "Wawa Foundation Save Report a mistake Apply online Deadline passed 3 applies la…" at bounding box center [573, 287] width 924 height 497
drag, startPoint x: 395, startPoint y: 159, endPoint x: 406, endPoint y: 151, distance: 13.3
click at [406, 151] on div "Event information Edit" at bounding box center [280, 160] width 279 height 19
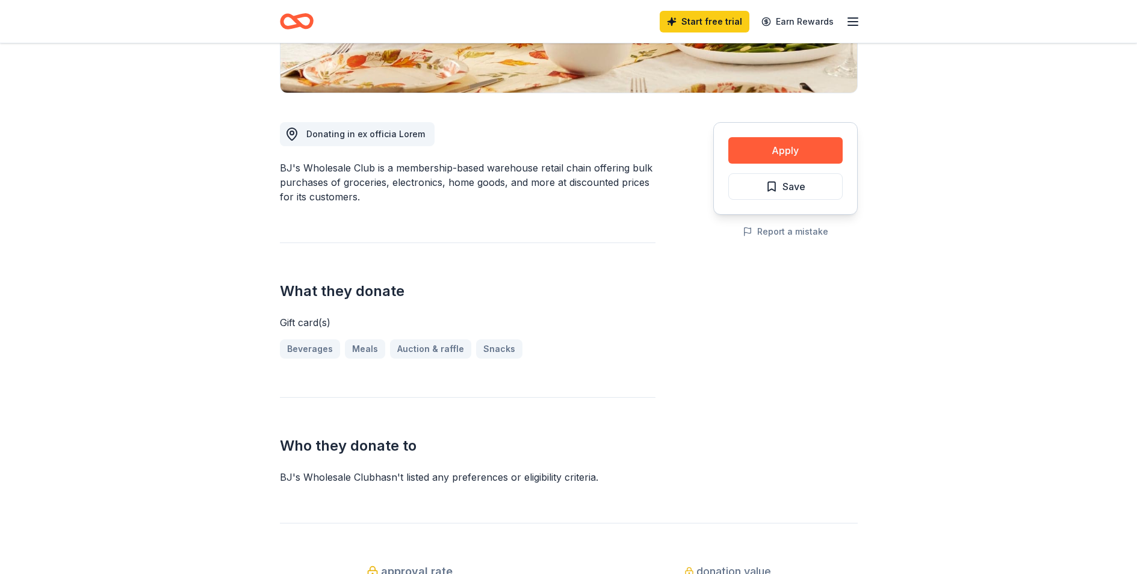
scroll to position [181, 0]
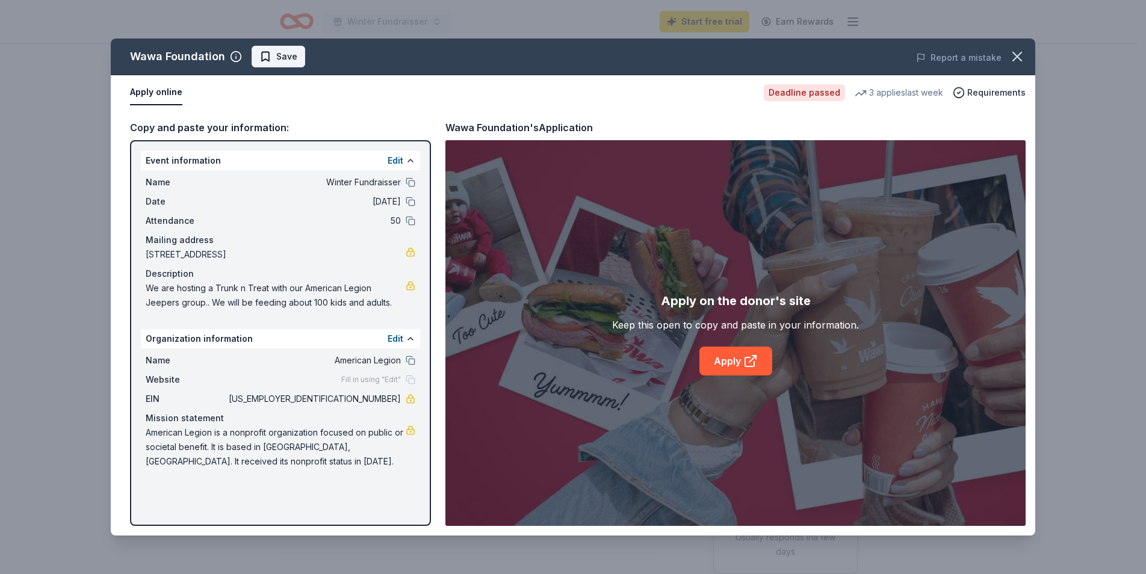
click at [265, 54] on span "Save" at bounding box center [278, 56] width 38 height 14
click at [720, 358] on link "Apply" at bounding box center [735, 361] width 73 height 29
